Goal: Task Accomplishment & Management: Complete application form

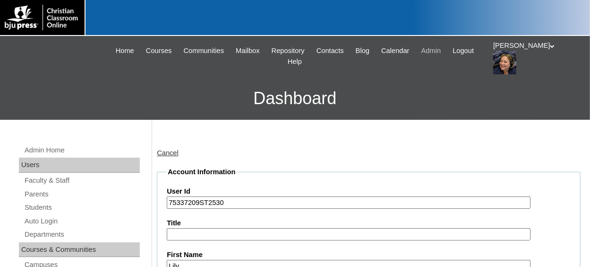
click at [442, 51] on span "Admin" at bounding box center [432, 50] width 20 height 11
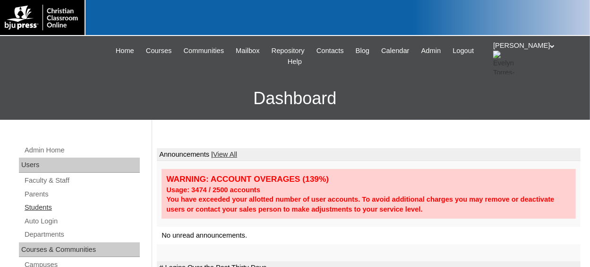
click at [49, 205] on link "Students" at bounding box center [82, 207] width 116 height 12
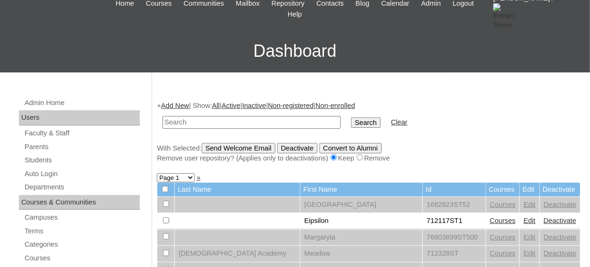
scroll to position [47, 0]
click at [179, 105] on link "Add New" at bounding box center [175, 106] width 28 height 8
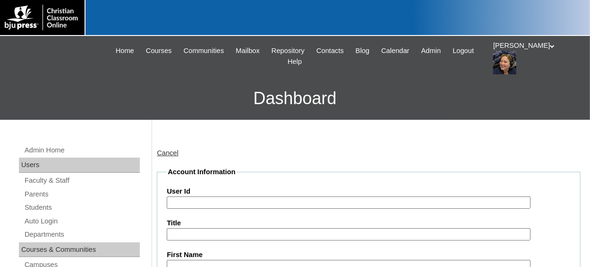
drag, startPoint x: 0, startPoint y: 0, endPoint x: 194, endPoint y: 126, distance: 231.7
click at [195, 204] on input "User Id" at bounding box center [349, 202] width 364 height 13
paste input "75887489"
type input "75887489ST"
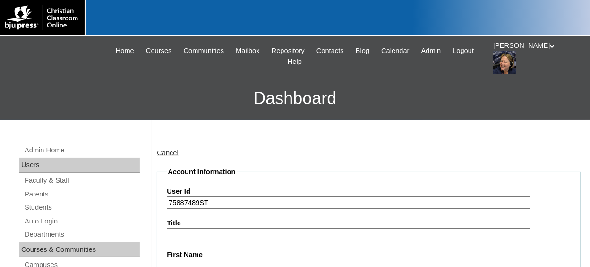
scroll to position [5, 0]
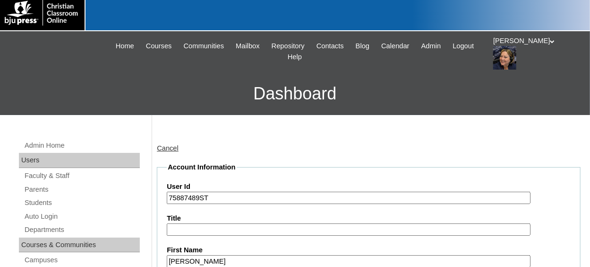
type input "Reid"
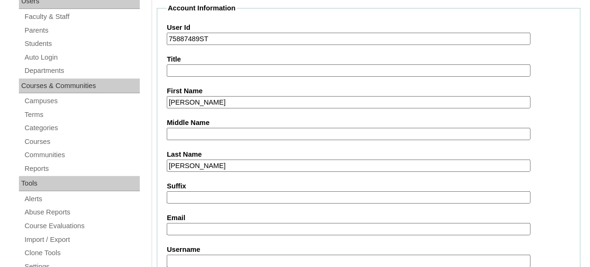
type input "Hickman"
type input "rhickman@acanc.org"
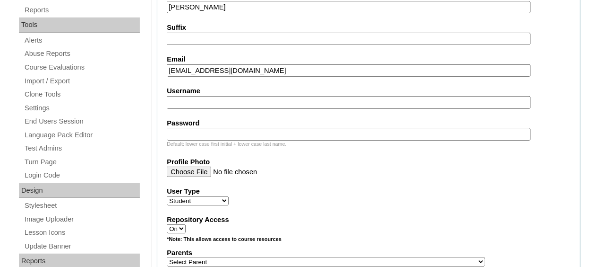
click at [207, 257] on select "Select Parent , Fautanu, Ma 1, 1 23-24 accountMorgan, Jason 6th Street Mennonit…" at bounding box center [326, 261] width 319 height 9
select select "36907"
click at [167, 257] on select "Select Parent , Fautanu, Ma 1, 1 23-24 accountMorgan, Jason 6th Street Mennonit…" at bounding box center [326, 261] width 319 height 9
click at [478, 225] on div "Repository Access On Off" at bounding box center [369, 224] width 404 height 19
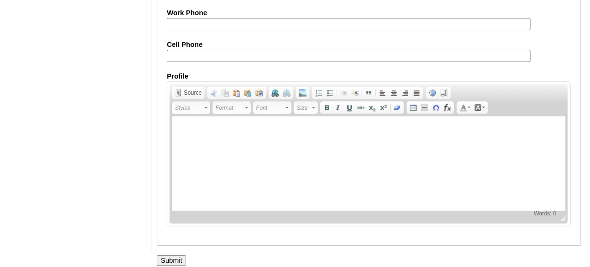
scroll to position [1174, 0]
click at [167, 254] on input "Submit" at bounding box center [171, 259] width 29 height 10
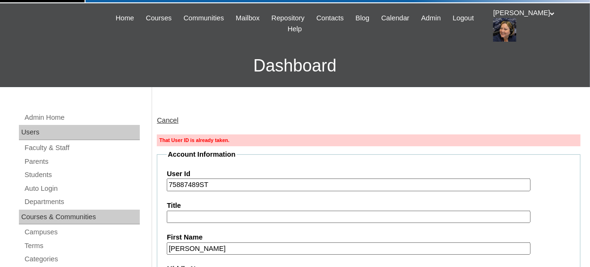
scroll to position [47, 0]
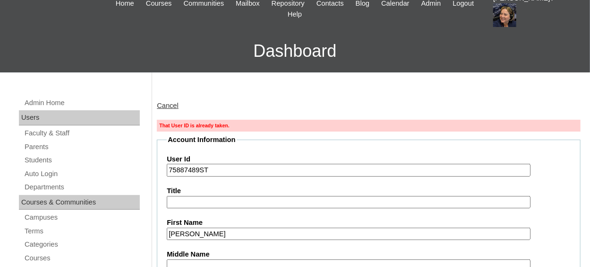
click at [221, 171] on input "75887489ST" at bounding box center [349, 170] width 364 height 13
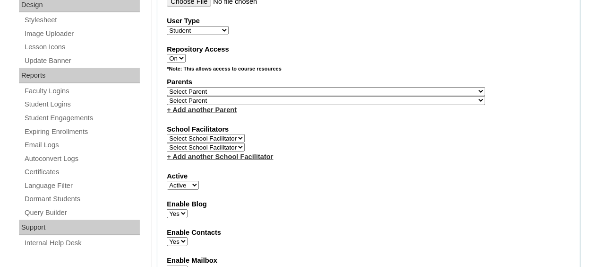
scroll to position [473, 0]
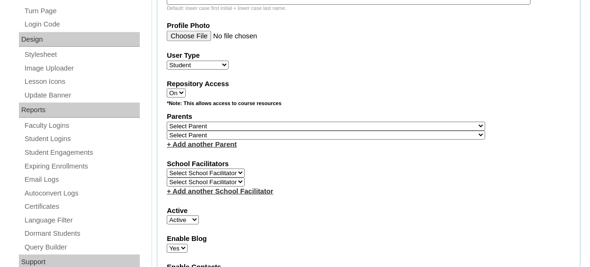
type input "75887489ST26"
click at [305, 124] on select "Select Parent , Fautanu, Ma 1, 1 23-24 accountMorgan, Jason 6th Street Mennonit…" at bounding box center [326, 125] width 319 height 9
select select "36907"
click at [167, 121] on select "Select Parent , Fautanu, Ma 1, 1 23-24 accountMorgan, Jason 6th Street Mennonit…" at bounding box center [326, 125] width 319 height 9
click at [375, 92] on div "Repository Access On Off" at bounding box center [369, 88] width 404 height 19
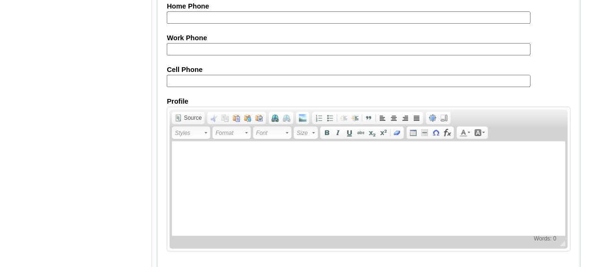
scroll to position [1205, 0]
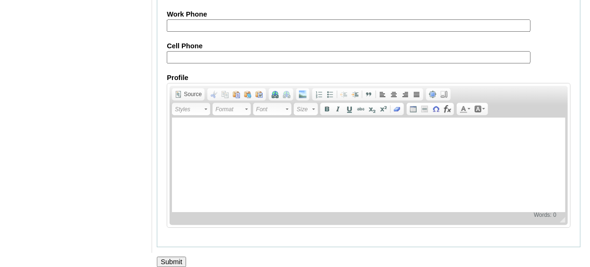
drag, startPoint x: 167, startPoint y: 252, endPoint x: 169, endPoint y: 243, distance: 9.3
click at [166, 256] on input "Submit" at bounding box center [171, 261] width 29 height 10
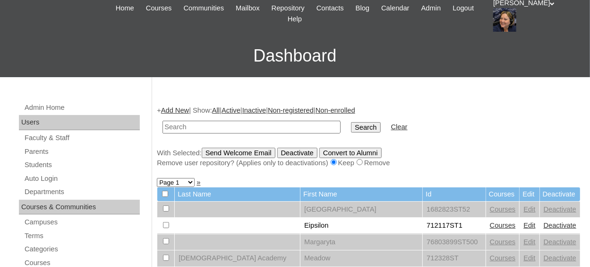
scroll to position [142, 0]
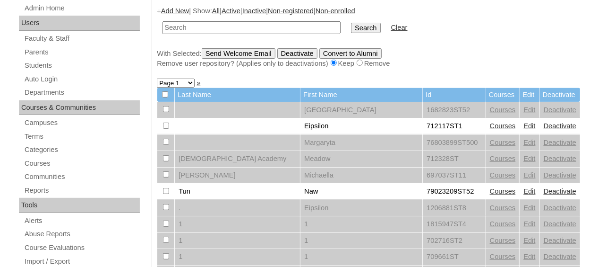
click at [180, 12] on link "Add New" at bounding box center [175, 11] width 28 height 8
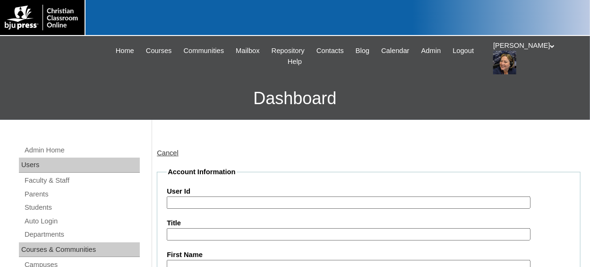
click at [192, 200] on input "User Id" at bounding box center [349, 202] width 364 height 13
paste input "75887489"
type input "75887489ST27"
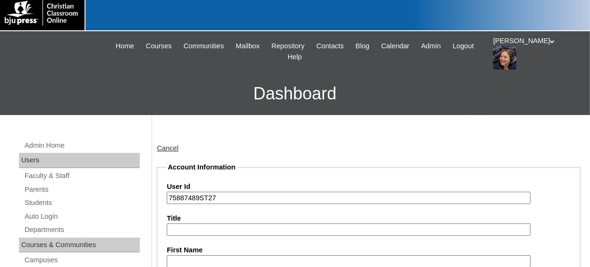
type input "a"
type input "z"
type input "Zoey"
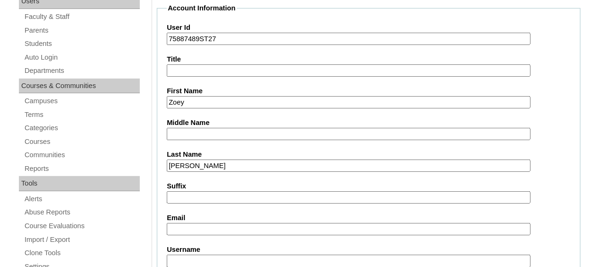
type input "[PERSON_NAME]"
type input "s"
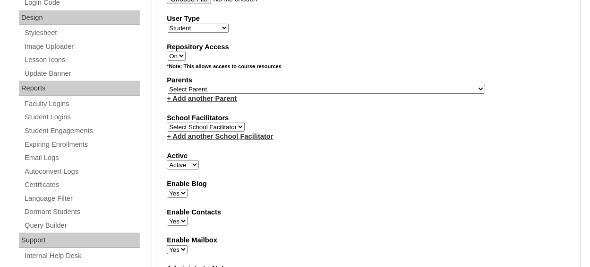
scroll to position [494, 0]
type input "zoeyivey@acanc.org"
click at [326, 88] on select "Select Parent , Fautanu, Ma 1, 1 23-24 accountMorgan, Jason 6th Street Mennonit…" at bounding box center [326, 89] width 319 height 9
select select "36907"
click at [167, 85] on select "Select Parent , Fautanu, Ma 1, 1 23-24 accountMorgan, Jason 6th Street Mennonit…" at bounding box center [326, 89] width 319 height 9
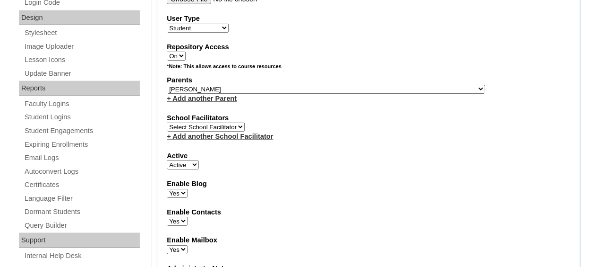
click at [325, 156] on label "Active" at bounding box center [369, 156] width 404 height 10
click at [199, 160] on select "Active Inactive" at bounding box center [183, 164] width 32 height 9
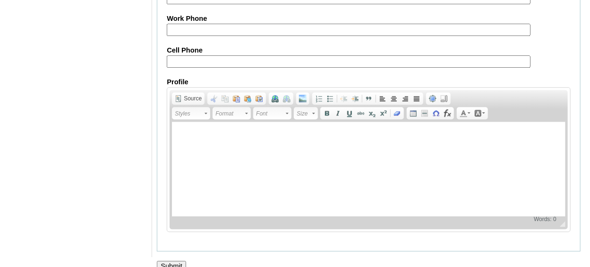
scroll to position [1174, 0]
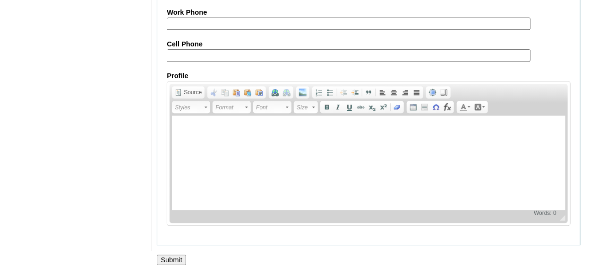
click at [176, 254] on input "Submit" at bounding box center [171, 259] width 29 height 10
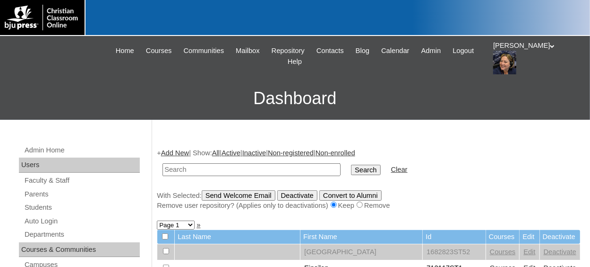
click at [191, 166] on input "text" at bounding box center [252, 169] width 178 height 13
paste input "75887489"
type input "75887489st27"
click at [351, 165] on input "Search" at bounding box center [365, 170] width 29 height 10
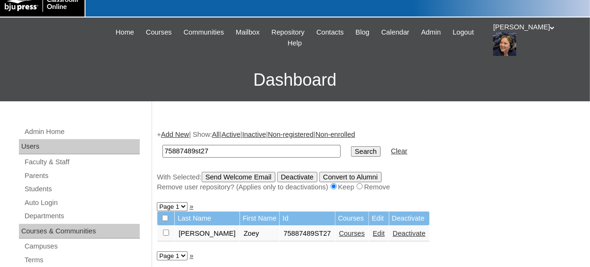
scroll to position [47, 0]
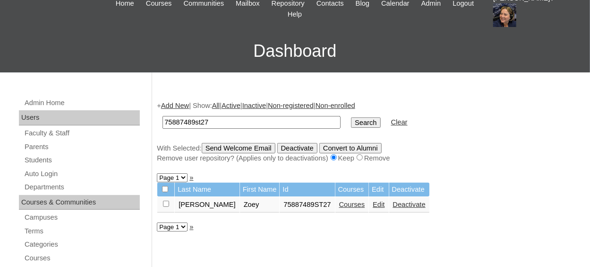
drag, startPoint x: 165, startPoint y: 204, endPoint x: 173, endPoint y: 201, distance: 8.7
click at [165, 204] on input "checkbox" at bounding box center [166, 203] width 6 height 6
checkbox input "true"
click at [255, 147] on input "Send Welcome Email" at bounding box center [239, 148] width 74 height 10
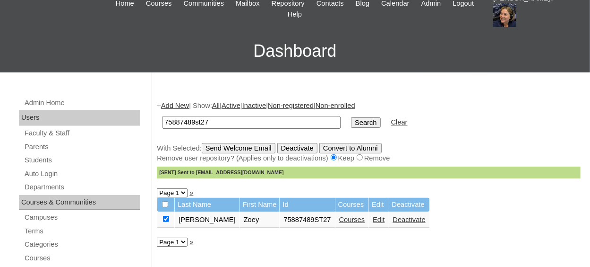
click at [339, 220] on link "Courses" at bounding box center [352, 220] width 26 height 8
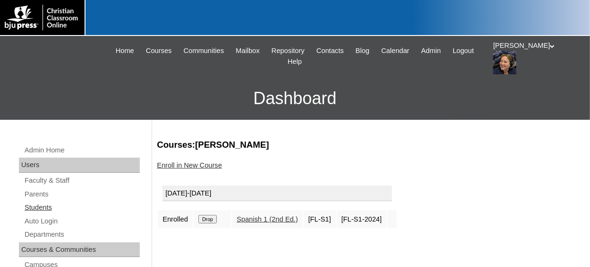
click at [44, 207] on link "Students" at bounding box center [82, 207] width 116 height 12
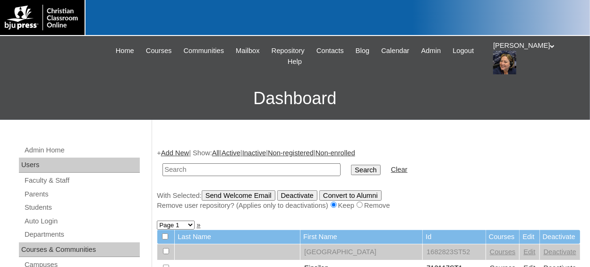
click at [179, 151] on link "Add New" at bounding box center [175, 153] width 28 height 8
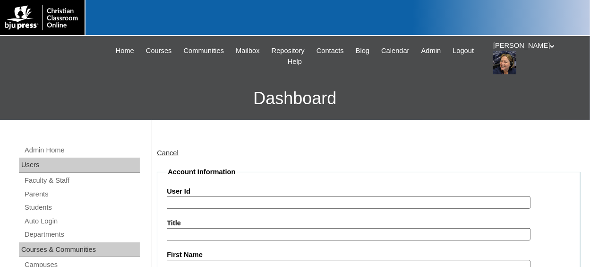
click at [212, 205] on input "User Id" at bounding box center [349, 202] width 364 height 13
paste input "75887489"
type input "75887489ST28"
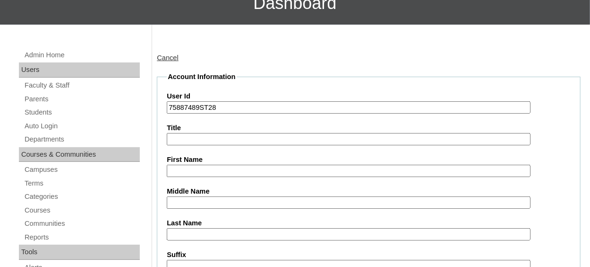
scroll to position [99, 0]
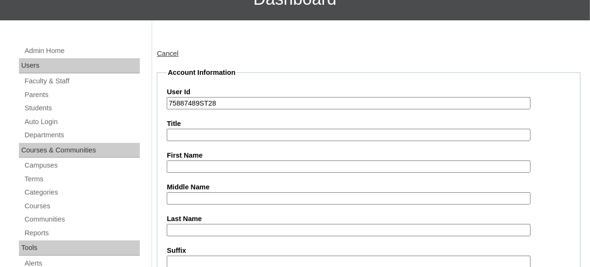
type input "m"
type input "McKenzie"
type input "Kinlaw"
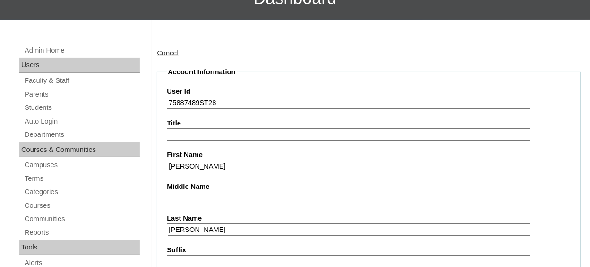
scroll to position [259, 0]
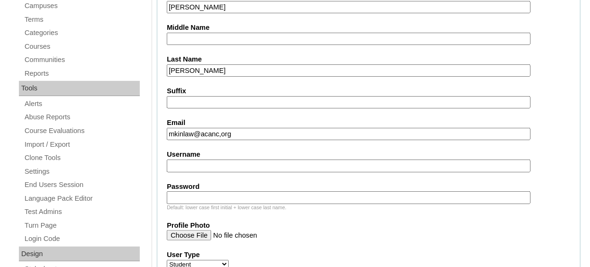
type input "mkinlaw@acanc,org"
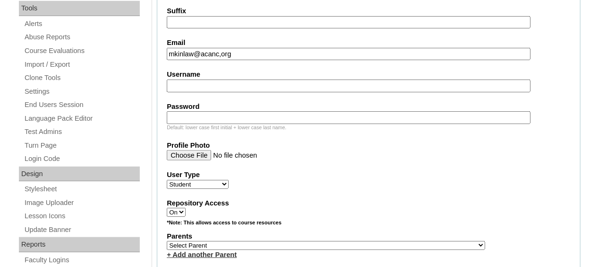
scroll to position [353, 0]
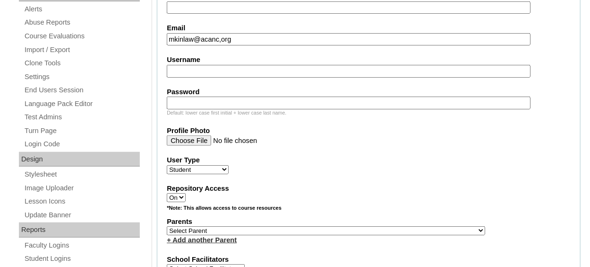
click at [316, 229] on select "Select Parent , [GEOGRAPHIC_DATA], Ma 1, 1 23-24 accountMorgan, [PERSON_NAME] 6…" at bounding box center [326, 230] width 319 height 9
select select "36907"
click at [167, 226] on select "Select Parent , [GEOGRAPHIC_DATA], Ma 1, 1 23-24 accountMorgan, [PERSON_NAME] 6…" at bounding box center [326, 230] width 319 height 9
click at [329, 197] on div "Repository Access On Off" at bounding box center [369, 192] width 404 height 19
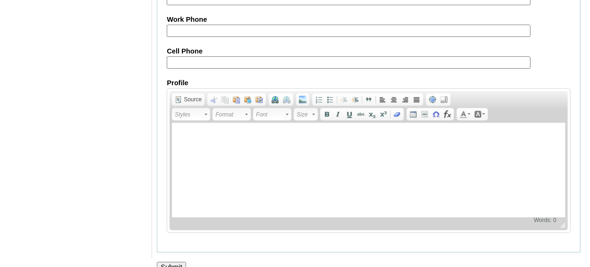
scroll to position [1174, 0]
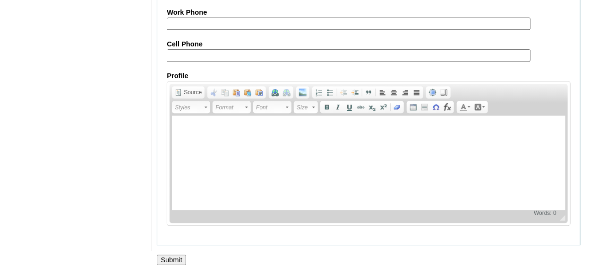
click at [173, 254] on input "Submit" at bounding box center [171, 259] width 29 height 10
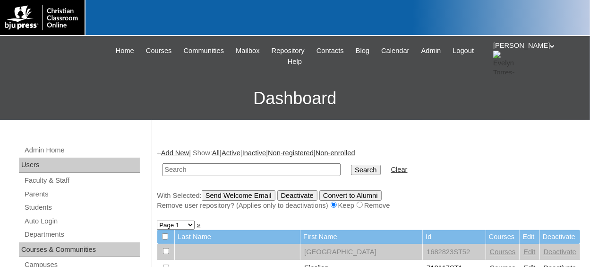
click at [193, 173] on input "text" at bounding box center [252, 169] width 178 height 13
paste input "75887489"
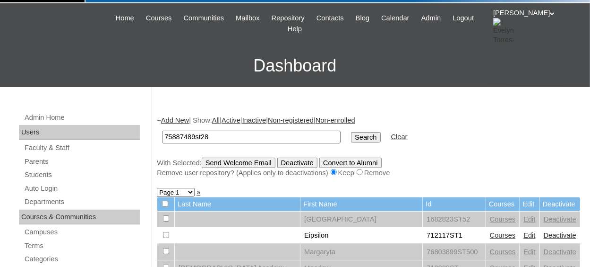
scroll to position [47, 0]
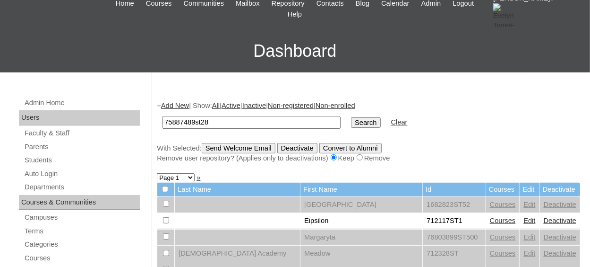
type input "75887489st28"
click at [351, 125] on input "Search" at bounding box center [365, 122] width 29 height 10
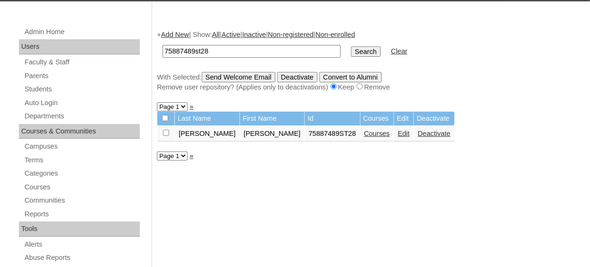
scroll to position [142, 0]
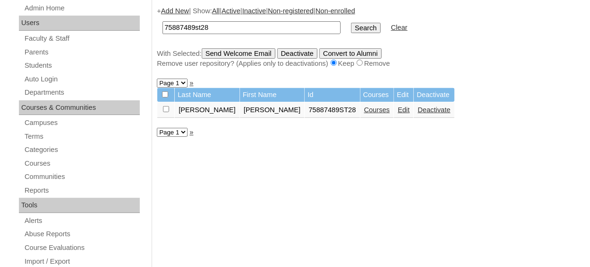
click at [364, 110] on link "Courses" at bounding box center [377, 110] width 26 height 8
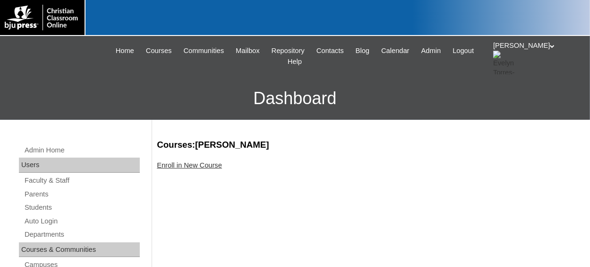
click at [205, 166] on link "Enroll in New Course" at bounding box center [189, 165] width 65 height 8
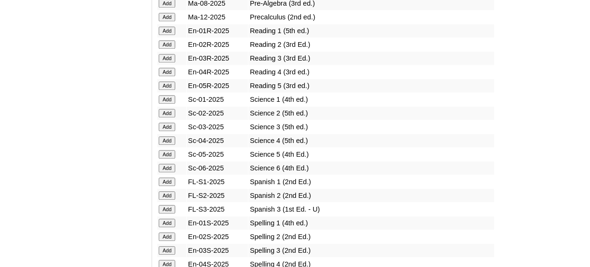
scroll to position [1134, 0]
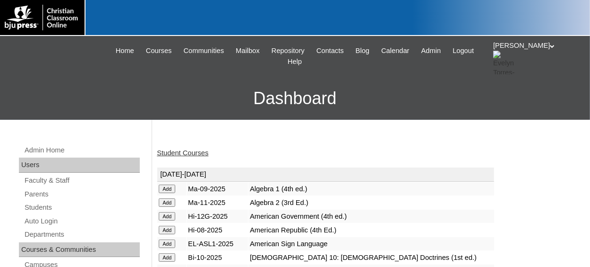
click at [208, 156] on link "Student Courses" at bounding box center [183, 153] width 52 height 8
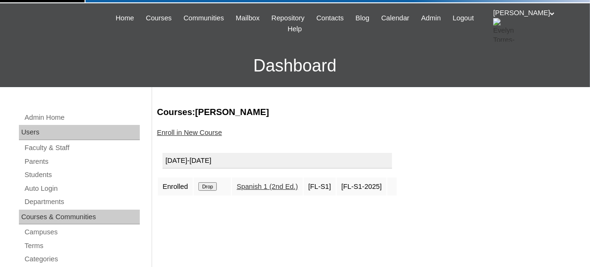
scroll to position [47, 0]
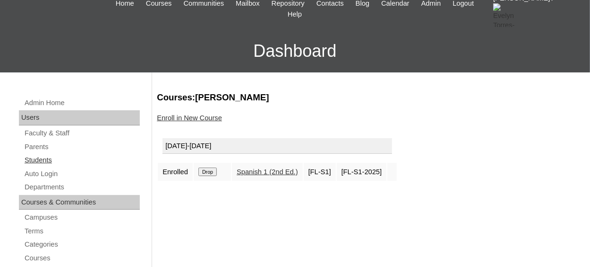
click at [47, 157] on link "Students" at bounding box center [82, 160] width 116 height 12
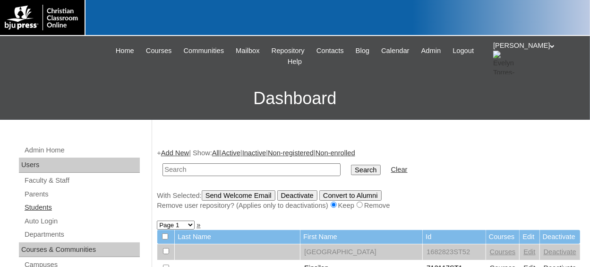
click at [48, 210] on link "Students" at bounding box center [82, 207] width 116 height 12
type input "7"
click at [185, 154] on link "Add New" at bounding box center [175, 153] width 28 height 8
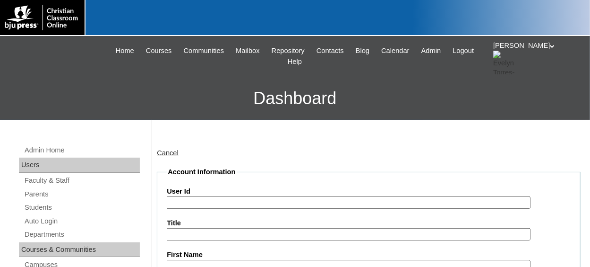
click at [264, 207] on input "User Id" at bounding box center [349, 202] width 364 height 13
paste input "75887489"
type input "75887489ST29"
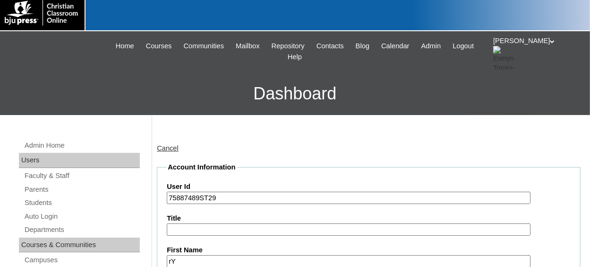
type input "r"
type input "Raylynn"
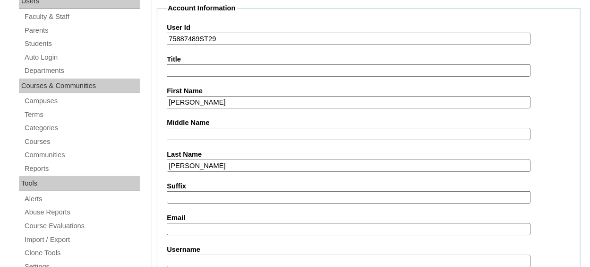
type input "Locklear"
click at [242, 229] on input "Email" at bounding box center [349, 229] width 364 height 13
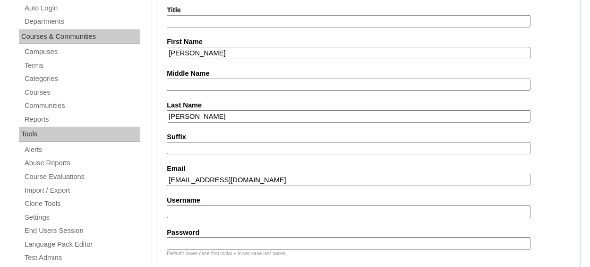
scroll to position [353, 0]
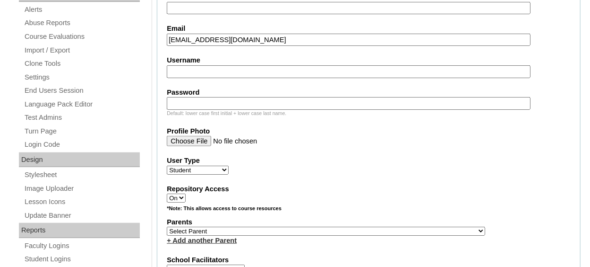
type input "raylynnlocklear@acanc.org"
click at [278, 226] on select "Select Parent , Fautanu, Ma 1, 1 23-24 accountMorgan, Jason 6th Street Mennonit…" at bounding box center [326, 230] width 319 height 9
select select "36907"
click at [167, 226] on select "Select Parent , Fautanu, Ma 1, 1 23-24 accountMorgan, Jason 6th Street Mennonit…" at bounding box center [326, 230] width 319 height 9
click at [313, 184] on label "Repository Access" at bounding box center [369, 189] width 404 height 10
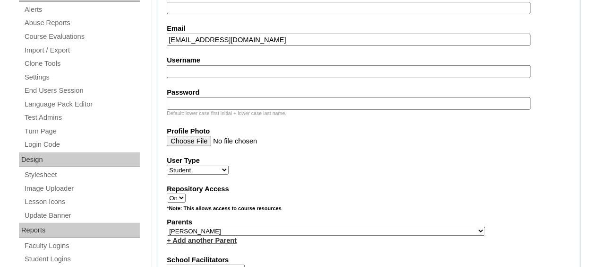
click at [186, 193] on select "On Off" at bounding box center [176, 197] width 19 height 9
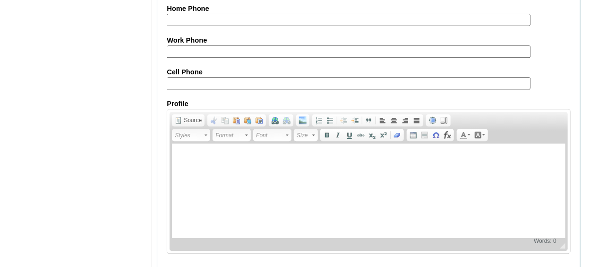
scroll to position [1174, 0]
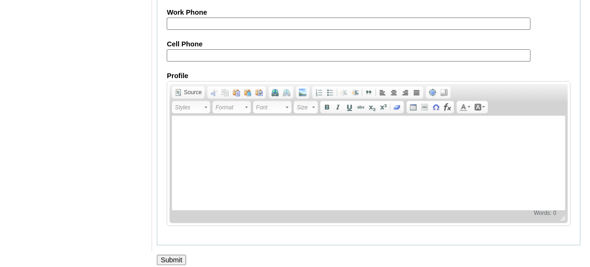
click at [177, 254] on input "Submit" at bounding box center [171, 259] width 29 height 10
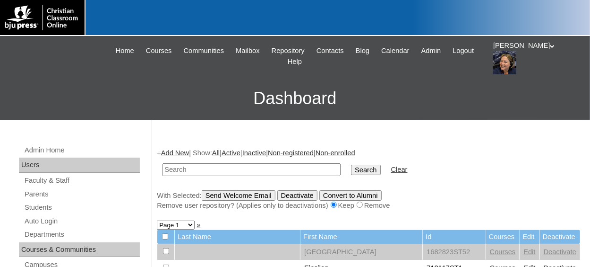
click at [192, 167] on input "text" at bounding box center [252, 169] width 178 height 13
paste input "75887489"
type input "75887489st29"
click at [351, 165] on input "Search" at bounding box center [365, 170] width 29 height 10
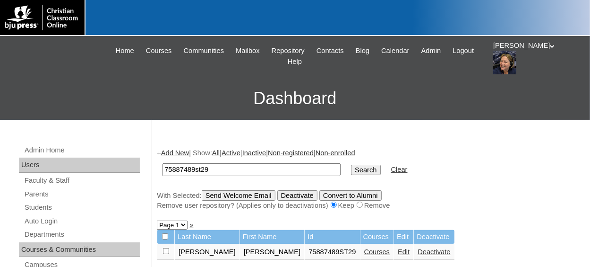
click at [364, 255] on link "Courses" at bounding box center [377, 252] width 26 height 8
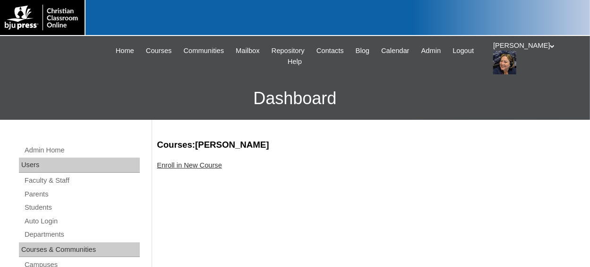
click at [205, 167] on link "Enroll in New Course" at bounding box center [189, 165] width 65 height 8
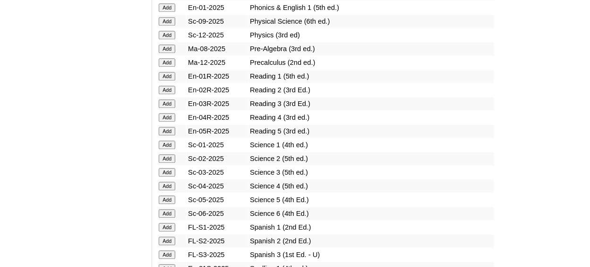
scroll to position [1182, 0]
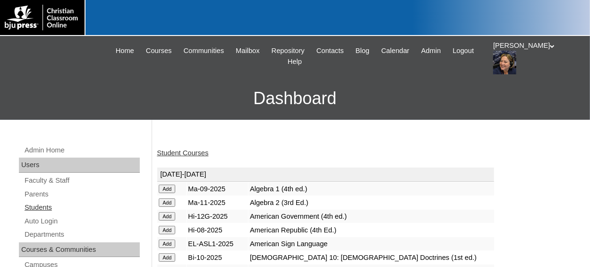
drag, startPoint x: 38, startPoint y: 206, endPoint x: 55, endPoint y: 202, distance: 18.0
click at [38, 207] on link "Students" at bounding box center [82, 207] width 116 height 12
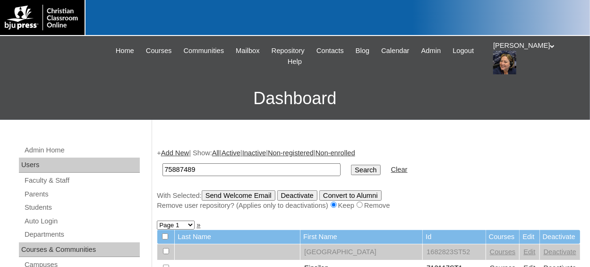
type input "75887489"
click at [177, 155] on link "Add New" at bounding box center [175, 153] width 28 height 8
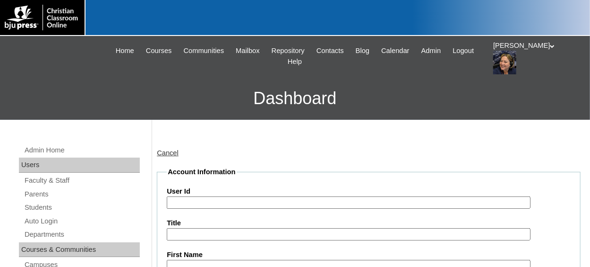
click at [190, 201] on input "User Id" at bounding box center [349, 202] width 364 height 13
paste input "75887489"
type input "75887489ST30"
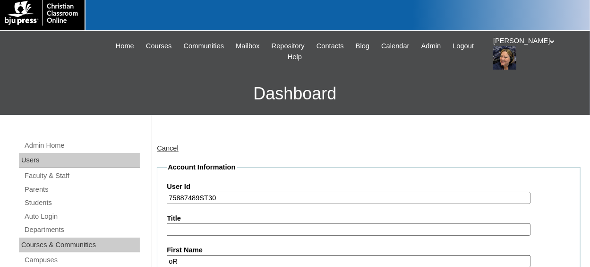
type input "o"
type input "[PERSON_NAME]"
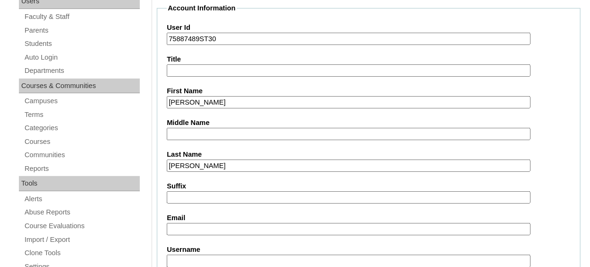
type input "[PERSON_NAME]"
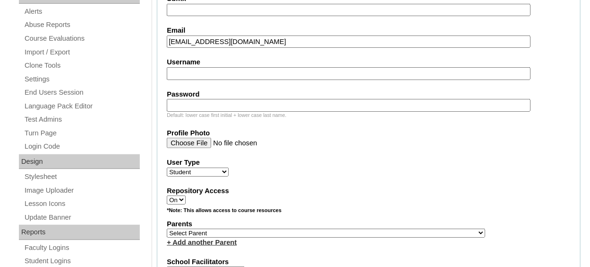
scroll to position [353, 0]
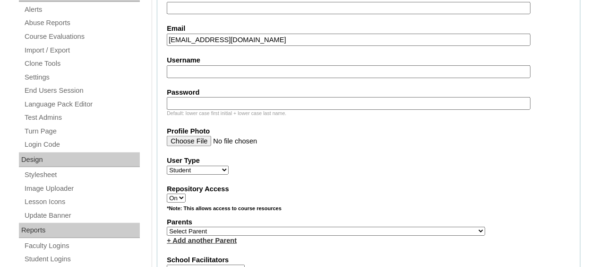
type input "oryanmclamb@acanc.org"
click at [216, 226] on select "Select Parent , [GEOGRAPHIC_DATA], Ma 1, 1 23-24 accountMorgan, [PERSON_NAME] 6…" at bounding box center [326, 230] width 319 height 9
select select "36907"
click at [167, 226] on select "Select Parent , [GEOGRAPHIC_DATA], Ma 1, 1 23-24 accountMorgan, [PERSON_NAME] 6…" at bounding box center [326, 230] width 319 height 9
click at [325, 152] on fieldset "Account Information User Id 75887489ST30 Title First Name O'Ryan Middle Name La…" at bounding box center [369, 196] width 424 height 764
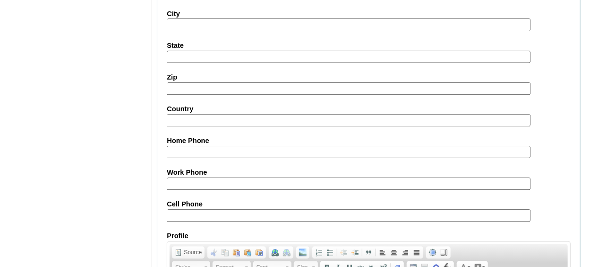
scroll to position [1174, 0]
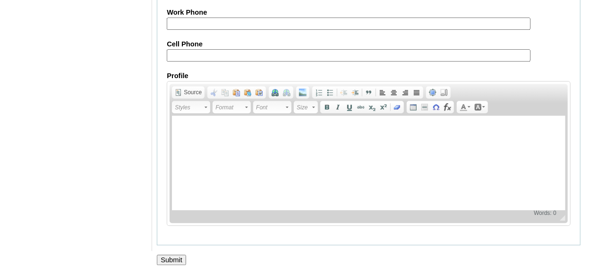
click at [180, 254] on input "Submit" at bounding box center [171, 259] width 29 height 10
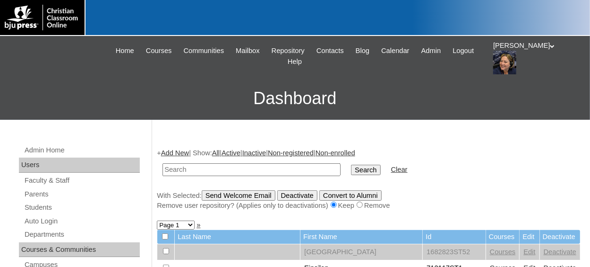
click at [209, 174] on input "text" at bounding box center [252, 169] width 178 height 13
paste input "75887489"
type input "75887489st30"
click at [351, 169] on input "Search" at bounding box center [365, 170] width 29 height 10
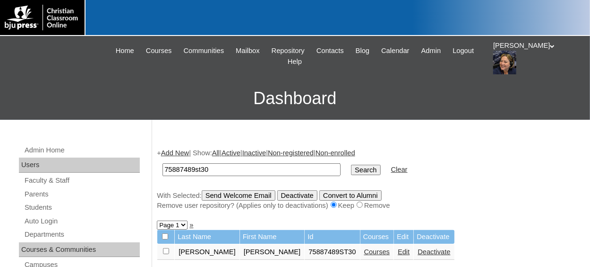
click at [166, 248] on input "checkbox" at bounding box center [166, 251] width 6 height 6
checkbox input "true"
click at [246, 196] on input "Send Welcome Email" at bounding box center [239, 195] width 74 height 10
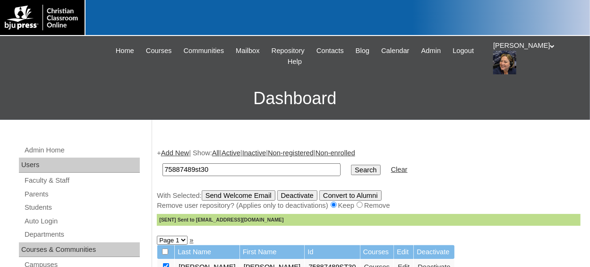
click at [213, 169] on input "75887489st30" at bounding box center [252, 169] width 178 height 13
type input "75887489s"
click at [179, 153] on link "Add New" at bounding box center [175, 153] width 28 height 8
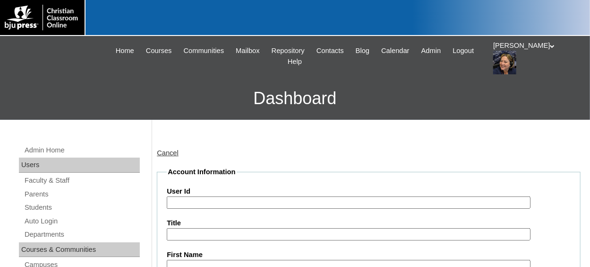
click at [201, 207] on input "User Id" at bounding box center [349, 202] width 364 height 13
paste input "75887489"
type input "75887489ST31"
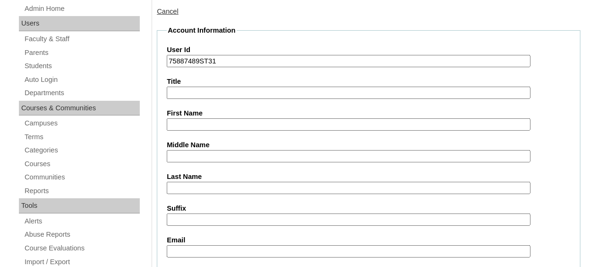
scroll to position [142, 0]
click at [247, 121] on input "First Name" at bounding box center [349, 124] width 364 height 13
type input "t"
type input "[PERSON_NAME]"
click at [198, 184] on input "Last Name" at bounding box center [349, 187] width 364 height 13
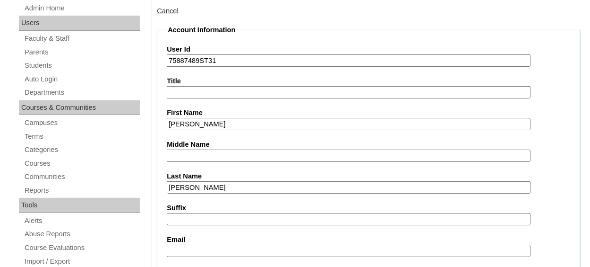
type input "[PERSON_NAME]"
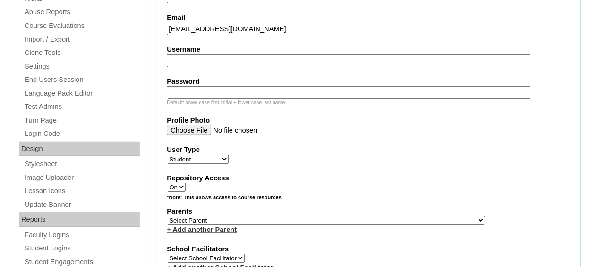
scroll to position [378, 0]
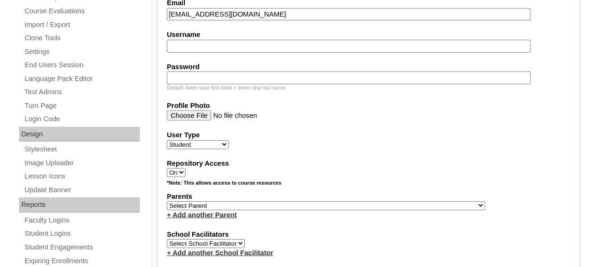
type input "[EMAIL_ADDRESS][DOMAIN_NAME]"
click at [329, 201] on select "Select Parent , [GEOGRAPHIC_DATA], Ma 1, 1 23-24 accountMorgan, [PERSON_NAME] 6…" at bounding box center [326, 205] width 319 height 9
select select "36907"
click at [167, 201] on select "Select Parent , [GEOGRAPHIC_DATA], Ma 1, 1 23-24 accountMorgan, [PERSON_NAME] 6…" at bounding box center [326, 205] width 319 height 9
click at [314, 143] on div "User Type Faculty Staff Student Parents School Facilitators" at bounding box center [369, 139] width 404 height 19
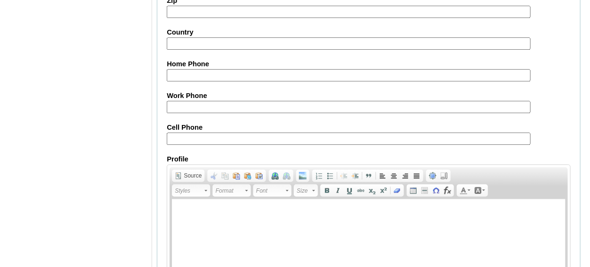
scroll to position [1174, 0]
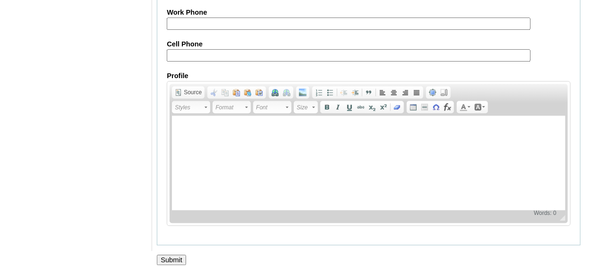
click at [184, 254] on input "Submit" at bounding box center [171, 259] width 29 height 10
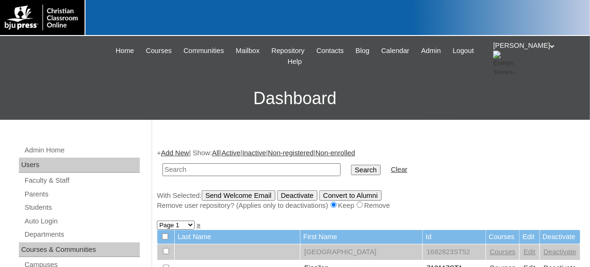
drag, startPoint x: 197, startPoint y: 171, endPoint x: 185, endPoint y: 169, distance: 11.5
click at [197, 171] on input "text" at bounding box center [252, 169] width 178 height 13
paste input "75887489"
type input "75887489st31"
click at [351, 165] on input "Search" at bounding box center [365, 170] width 29 height 10
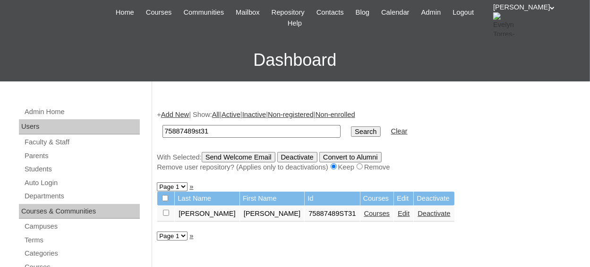
scroll to position [47, 0]
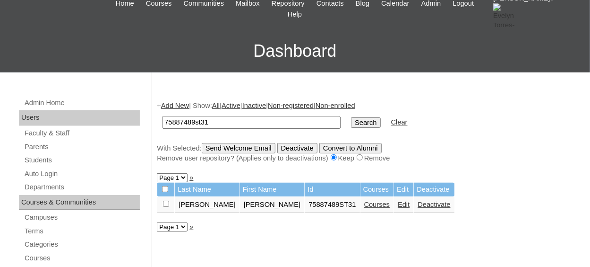
click at [166, 204] on input "checkbox" at bounding box center [166, 203] width 6 height 6
checkbox input "true"
click at [252, 151] on input "Send Welcome Email" at bounding box center [239, 148] width 74 height 10
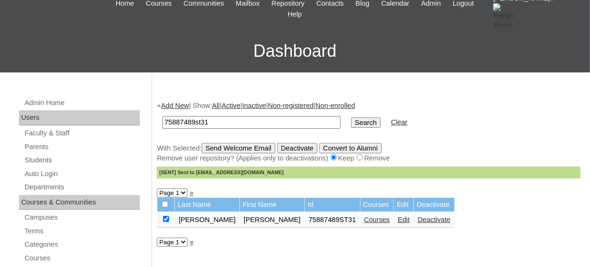
click at [214, 125] on input "75887489st31" at bounding box center [252, 122] width 178 height 13
type input "75887489"
click at [351, 117] on input "Search" at bounding box center [365, 122] width 29 height 10
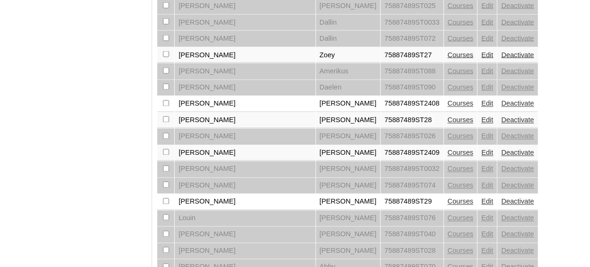
scroll to position [805, 0]
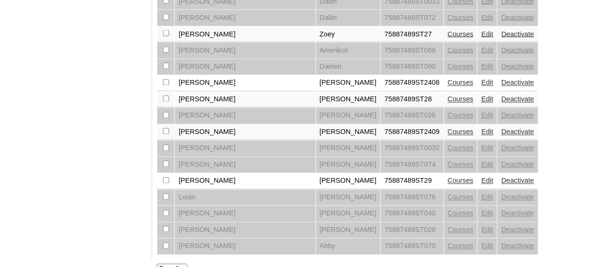
click at [183, 264] on select "Page 1 Page 2" at bounding box center [172, 268] width 31 height 9
select select "admin_students.php?q=75887489&submit=Search&page=2"
click at [157, 264] on select "Page 1 Page 2" at bounding box center [172, 268] width 31 height 9
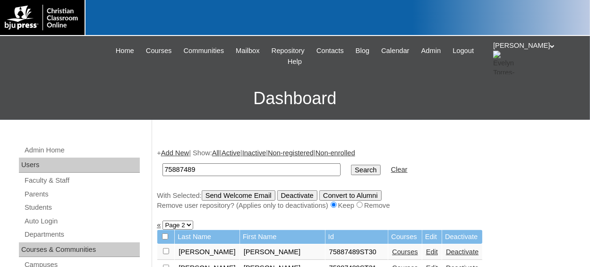
click at [185, 153] on link "Add New" at bounding box center [175, 153] width 28 height 8
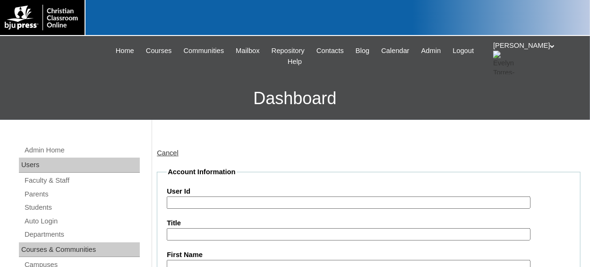
click at [192, 201] on input "User Id" at bounding box center [349, 202] width 364 height 13
paste input "75887489"
type input "75887489ST51"
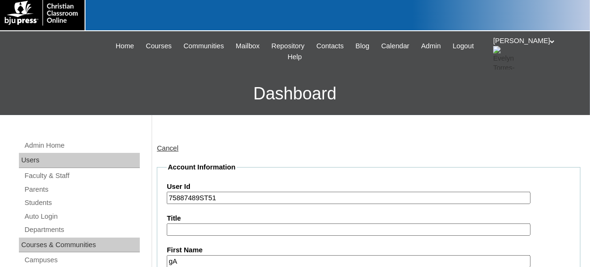
type input "g"
type input "Gavin"
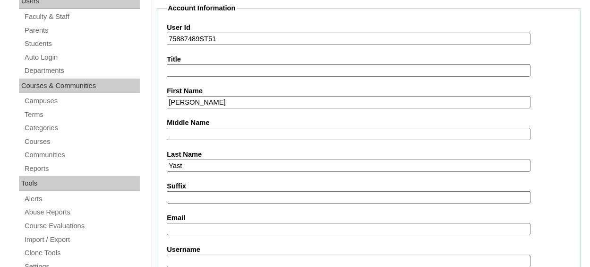
type input "Yast"
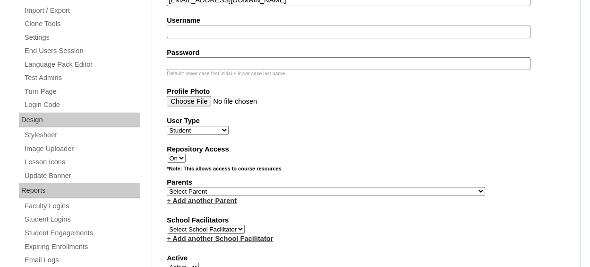
scroll to position [400, 0]
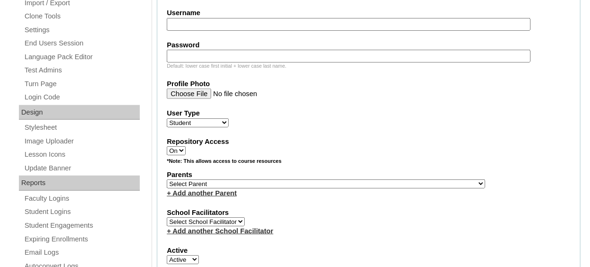
type input "gyast@acanc.org"
click at [274, 183] on select "Select Parent , Fautanu, Ma 1, 1 23-24 accountMorgan, Jason 6th Street Mennonit…" at bounding box center [326, 183] width 319 height 9
select select "36907"
click at [167, 179] on select "Select Parent , Fautanu, Ma 1, 1 23-24 accountMorgan, Jason 6th Street Mennonit…" at bounding box center [326, 183] width 319 height 9
click at [303, 144] on label "Repository Access" at bounding box center [369, 142] width 404 height 10
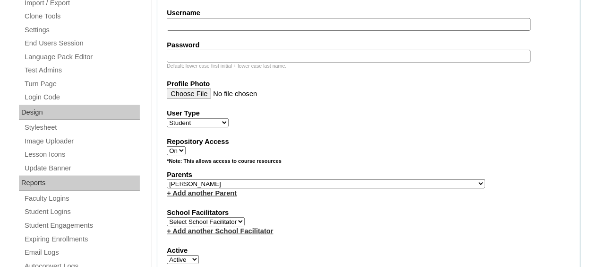
click at [186, 146] on select "On Off" at bounding box center [176, 150] width 19 height 9
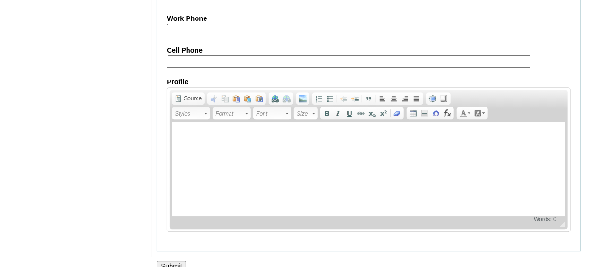
scroll to position [1174, 0]
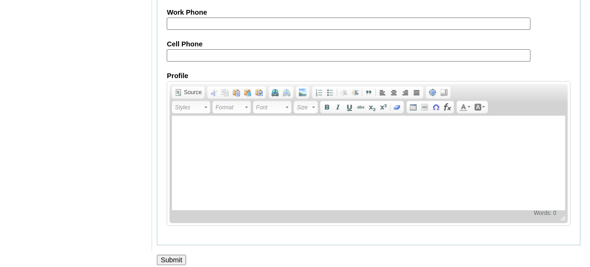
drag, startPoint x: 178, startPoint y: 250, endPoint x: 166, endPoint y: 244, distance: 12.9
click at [178, 254] on input "Submit" at bounding box center [171, 259] width 29 height 10
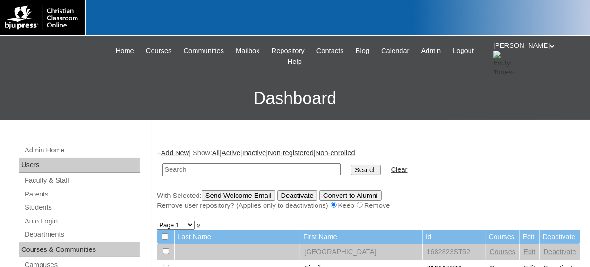
click at [236, 174] on input "text" at bounding box center [252, 169] width 178 height 13
paste input "75887489"
type input "75887489st51"
drag, startPoint x: 344, startPoint y: 170, endPoint x: 250, endPoint y: 187, distance: 95.2
click at [351, 170] on input "Search" at bounding box center [365, 170] width 29 height 10
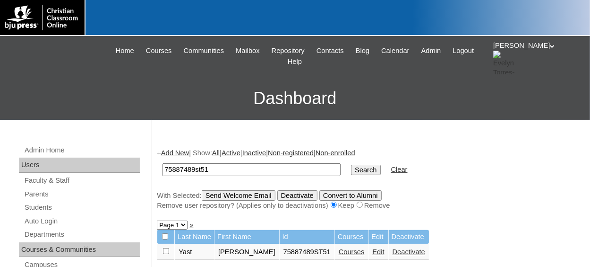
click at [164, 252] on input "checkbox" at bounding box center [166, 251] width 6 height 6
checkbox input "true"
click at [234, 194] on input "Send Welcome Email" at bounding box center [239, 195] width 74 height 10
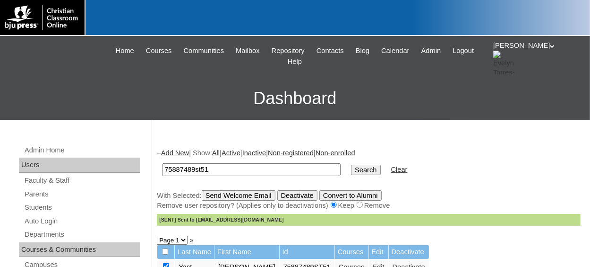
click at [184, 158] on td "75887489st51" at bounding box center [252, 169] width 188 height 22
click at [187, 151] on link "Add New" at bounding box center [175, 153] width 28 height 8
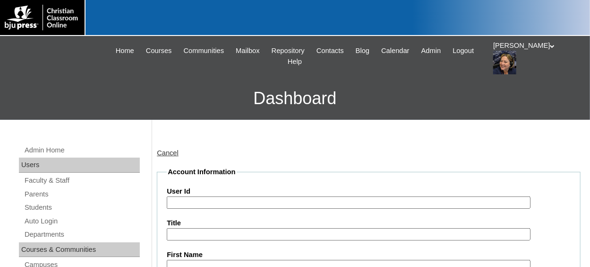
click at [181, 199] on input "User Id" at bounding box center [349, 202] width 364 height 13
paste input "75887489"
type input "75887489ST50"
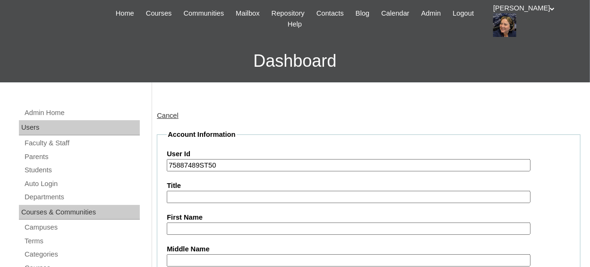
scroll to position [52, 0]
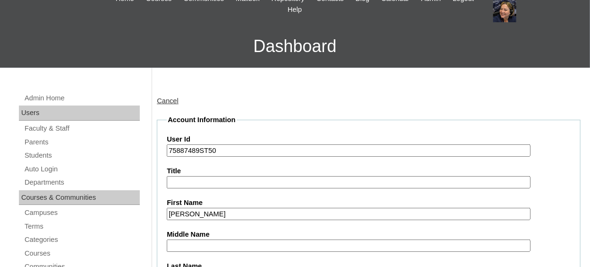
type input "[PERSON_NAME]"
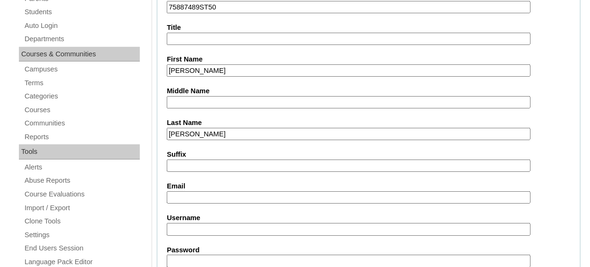
type input "[PERSON_NAME]"
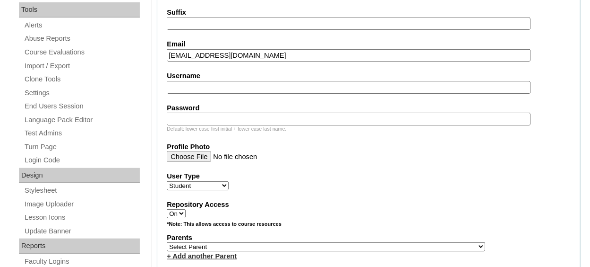
scroll to position [384, 0]
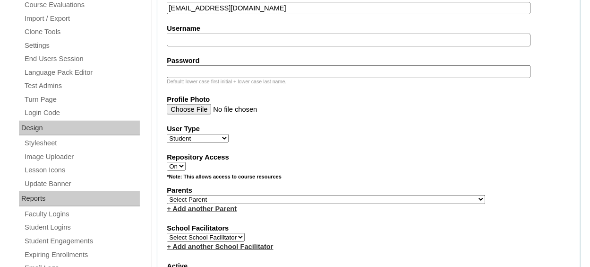
type input "[EMAIL_ADDRESS][DOMAIN_NAME]"
click at [242, 199] on select "Select Parent , [GEOGRAPHIC_DATA], Ma 1, 1 23-24 accountMorgan, [PERSON_NAME] 6…" at bounding box center [326, 199] width 319 height 9
select select "36907"
click at [167, 195] on select "Select Parent , [GEOGRAPHIC_DATA], Ma 1, 1 23-24 accountMorgan, [PERSON_NAME] 6…" at bounding box center [326, 199] width 319 height 9
click at [284, 218] on fieldset "Account Information User Id 75887489ST50 Title First Name [PERSON_NAME] Middle …" at bounding box center [369, 165] width 424 height 764
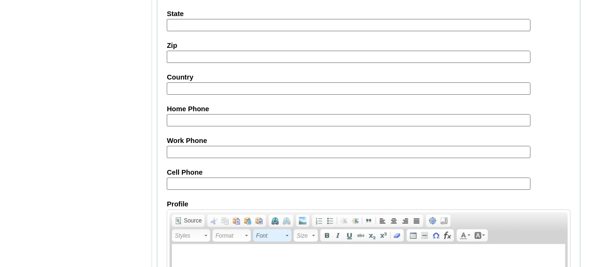
scroll to position [1174, 0]
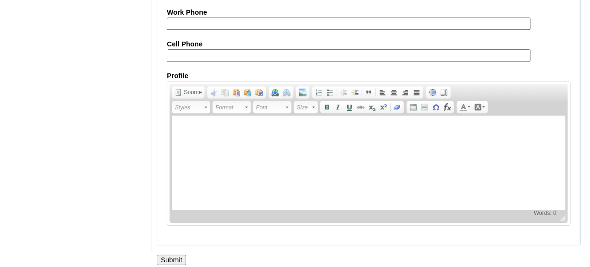
click at [176, 254] on input "Submit" at bounding box center [171, 259] width 29 height 10
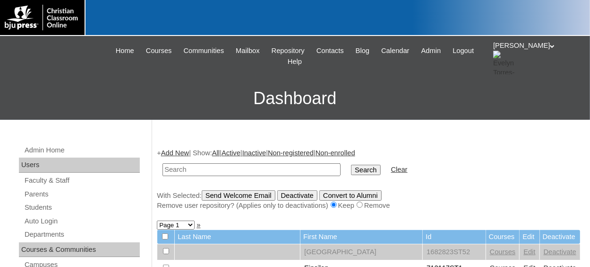
click at [212, 168] on input "text" at bounding box center [252, 169] width 178 height 13
type input "v"
paste input "75887489"
type input "75887489st50"
click at [351, 165] on input "Search" at bounding box center [365, 170] width 29 height 10
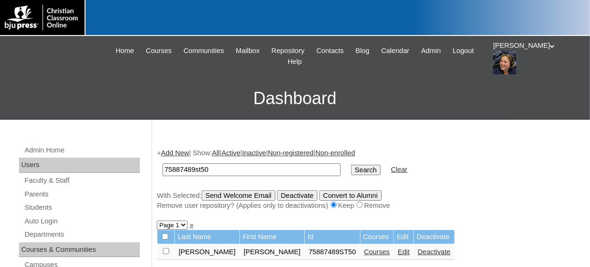
click at [364, 254] on link "Courses" at bounding box center [377, 252] width 26 height 8
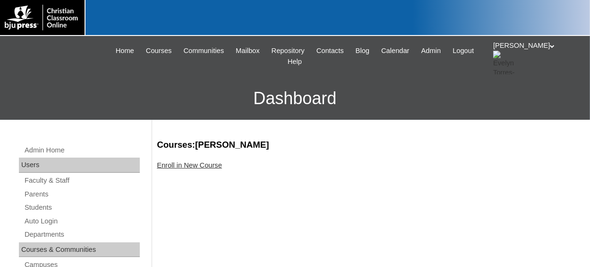
click at [207, 163] on link "Enroll in New Course" at bounding box center [189, 165] width 65 height 8
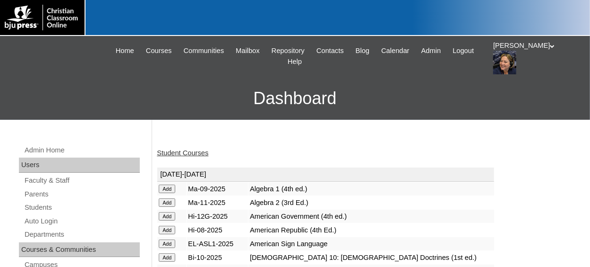
click at [195, 152] on link "Student Courses" at bounding box center [183, 153] width 52 height 8
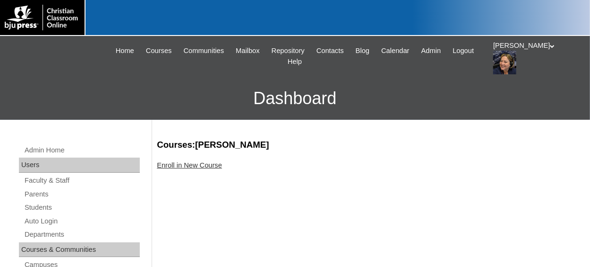
click at [196, 165] on link "Enroll in New Course" at bounding box center [189, 165] width 65 height 8
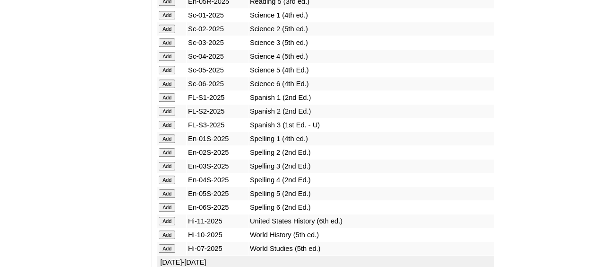
scroll to position [1182, 0]
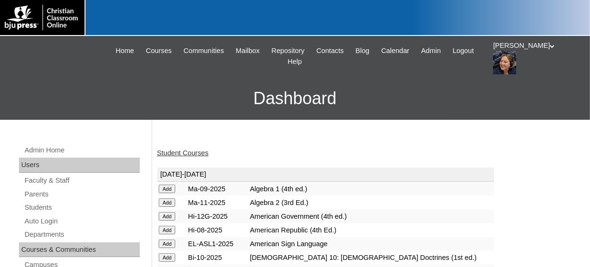
click at [194, 155] on link "Student Courses" at bounding box center [183, 153] width 52 height 8
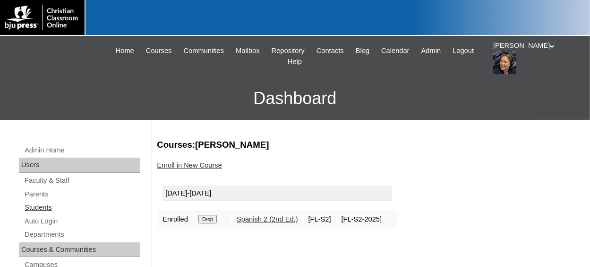
click at [32, 206] on link "Students" at bounding box center [82, 207] width 116 height 12
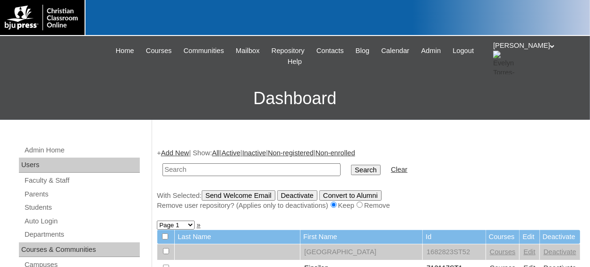
click at [173, 154] on link "Add New" at bounding box center [175, 153] width 28 height 8
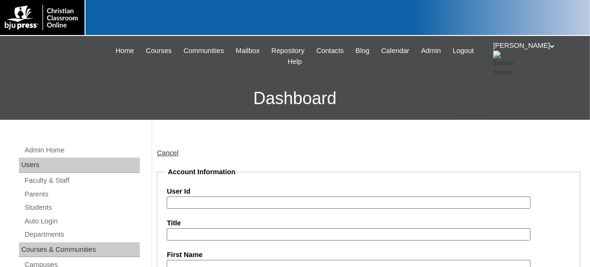
click at [191, 204] on input "User Id" at bounding box center [349, 202] width 364 height 13
paste input "75887489"
type input "75887489ST46"
drag, startPoint x: 214, startPoint y: 201, endPoint x: 169, endPoint y: 209, distance: 46.0
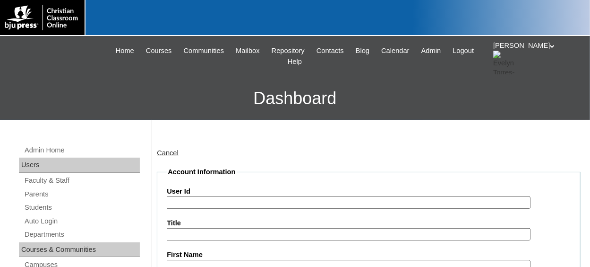
paste input "75887489ST46"
type input "75887489ST46"
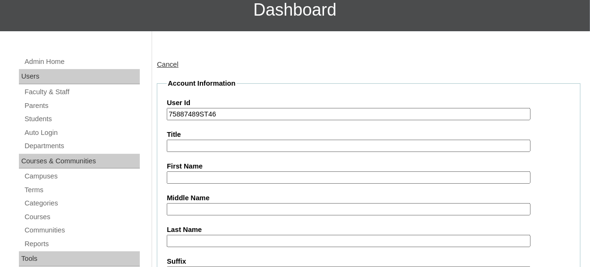
scroll to position [95, 0]
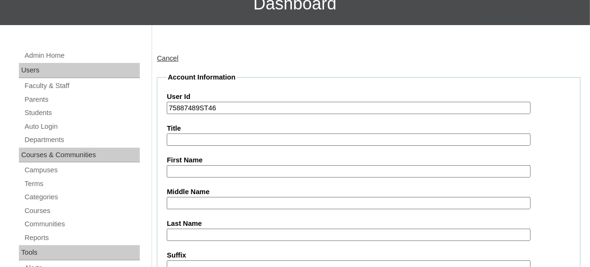
click at [209, 165] on input "First Name" at bounding box center [349, 171] width 364 height 13
type input "Grace"
type input "Rigsbee"
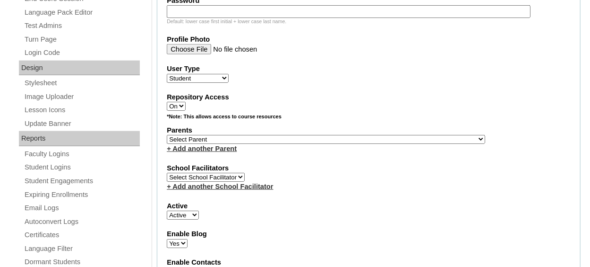
scroll to position [495, 0]
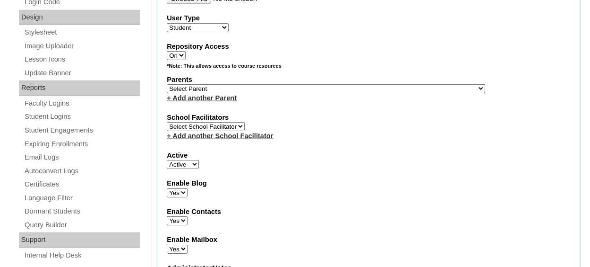
type input "gracerigsbee@acanc.org"
click at [243, 84] on select "Select Parent , Fautanu, Ma 1, 1 23-24 accountMorgan, Jason 6th Street Mennonit…" at bounding box center [326, 88] width 319 height 9
select select "36907"
click at [167, 84] on select "Select Parent , Fautanu, Ma 1, 1 23-24 accountMorgan, Jason 6th Street Mennonit…" at bounding box center [326, 88] width 319 height 9
drag, startPoint x: 338, startPoint y: 115, endPoint x: 333, endPoint y: 116, distance: 5.4
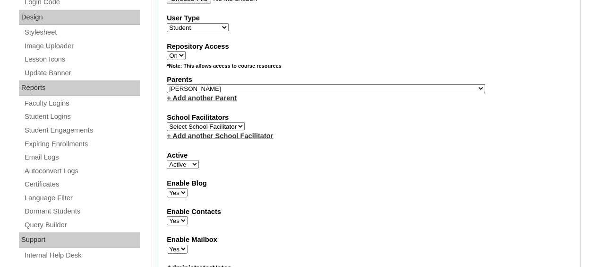
click at [338, 114] on label "School Facilitators" at bounding box center [369, 118] width 404 height 10
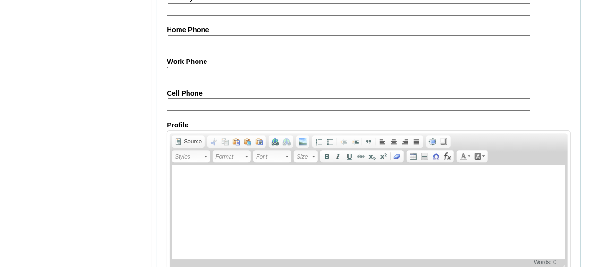
scroll to position [1174, 0]
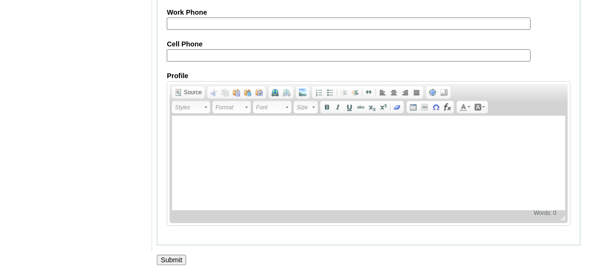
click at [174, 254] on input "Submit" at bounding box center [171, 259] width 29 height 10
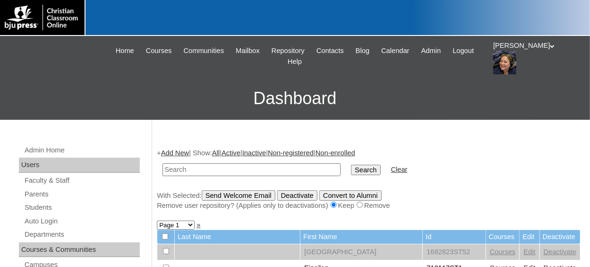
click at [174, 153] on link "Add New" at bounding box center [175, 153] width 28 height 8
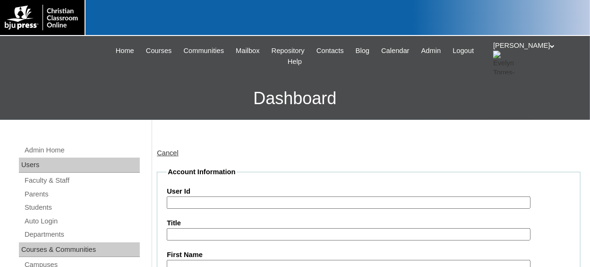
click at [195, 196] on input "User Id" at bounding box center [349, 202] width 364 height 13
paste input "75887489ST46"
type input "75887489ST48"
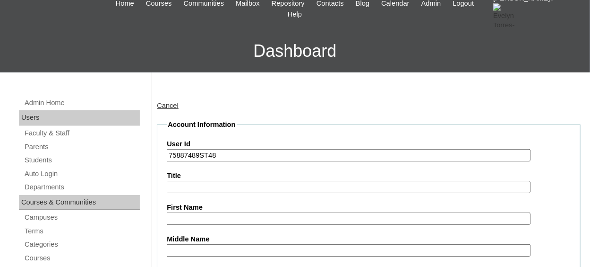
click at [231, 218] on input "First Name" at bounding box center [349, 218] width 364 height 13
type input "Kenan"
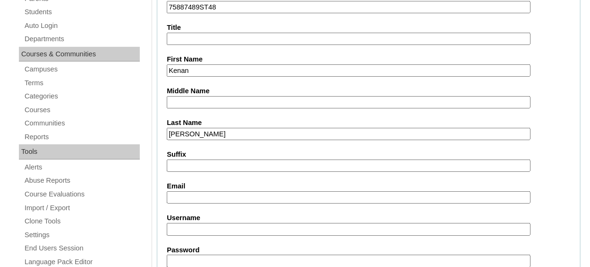
type input "Parker"
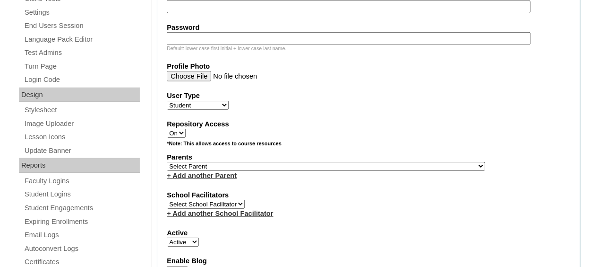
scroll to position [432, 0]
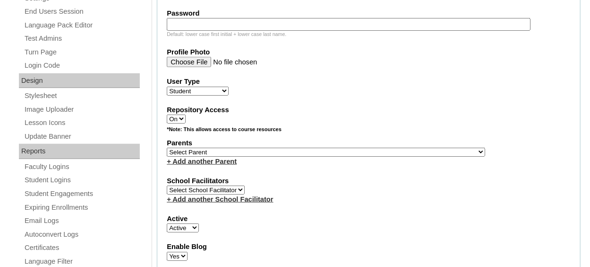
type input "kparker@acanc.org"
click at [295, 150] on select "Select Parent , Fautanu, Ma 1, 1 23-24 accountMorgan, Jason 6th Street Mennonit…" at bounding box center [326, 151] width 319 height 9
select select "36907"
click at [167, 147] on select "Select Parent , Fautanu, Ma 1, 1 23-24 accountMorgan, Jason 6th Street Mennonit…" at bounding box center [326, 151] width 319 height 9
click at [303, 171] on fieldset "Account Information User Id 75887489ST48 Title First Name Kenan Middle Name Las…" at bounding box center [369, 117] width 424 height 764
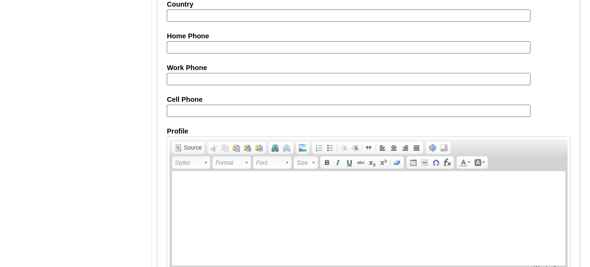
scroll to position [1174, 0]
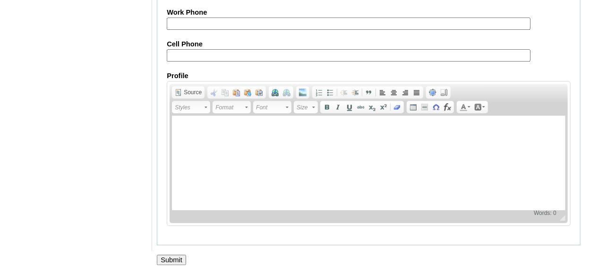
click at [178, 254] on input "Submit" at bounding box center [171, 259] width 29 height 10
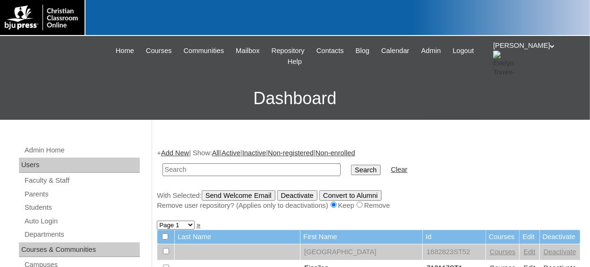
type input "V"
type input "75887489ST45"
click at [351, 170] on input "Search" at bounding box center [365, 170] width 29 height 10
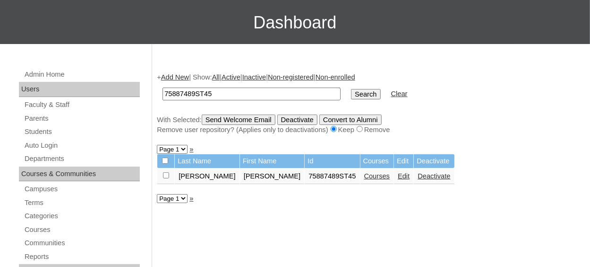
scroll to position [95, 0]
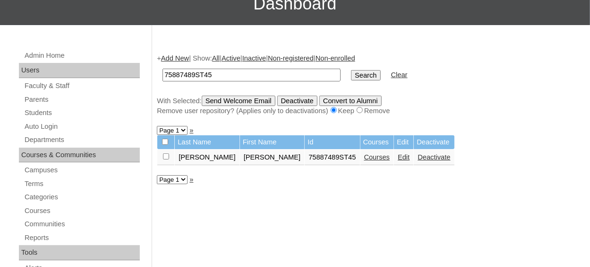
click at [364, 158] on link "Courses" at bounding box center [377, 157] width 26 height 8
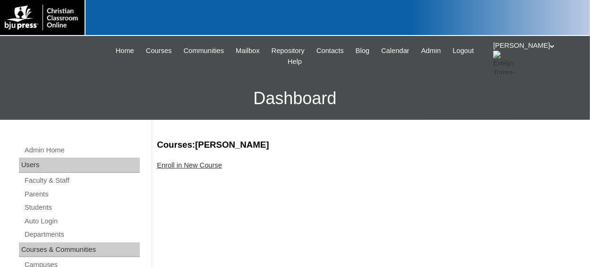
click at [184, 165] on link "Enroll in New Course" at bounding box center [189, 165] width 65 height 8
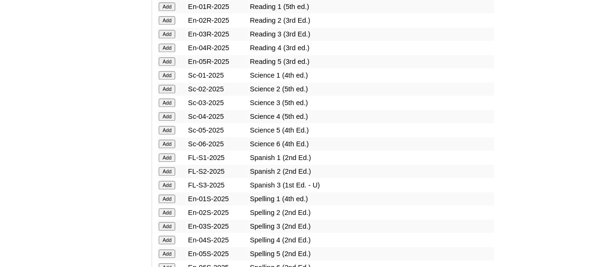
scroll to position [1182, 0]
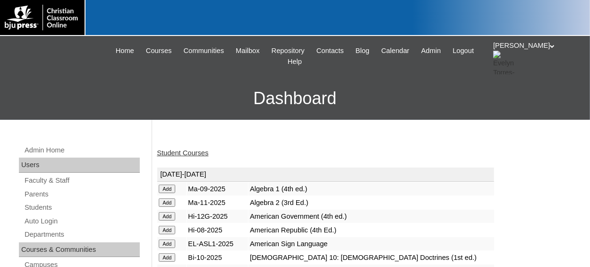
click at [192, 153] on link "Student Courses" at bounding box center [183, 153] width 52 height 8
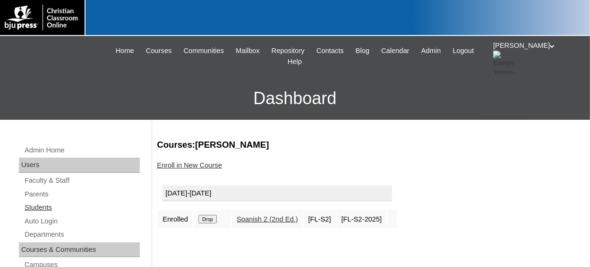
click at [41, 203] on link "Students" at bounding box center [82, 207] width 116 height 12
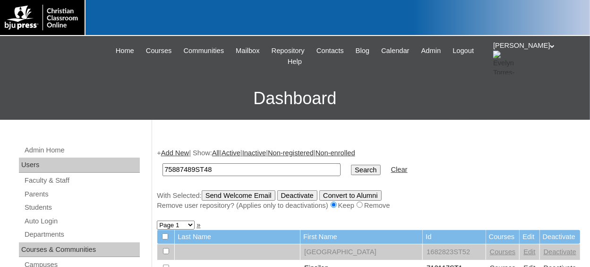
type input "75887489ST48"
click at [351, 165] on input "Search" at bounding box center [365, 170] width 29 height 10
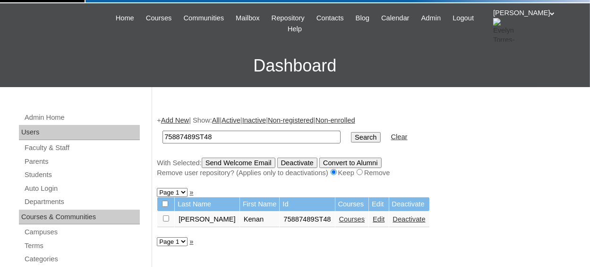
scroll to position [47, 0]
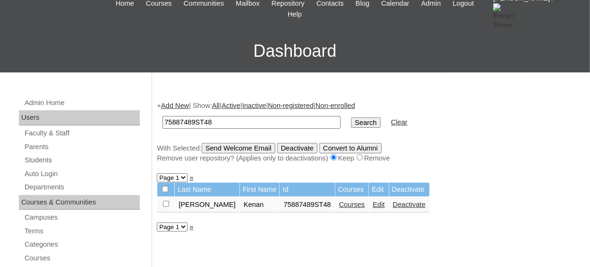
click at [339, 205] on link "Courses" at bounding box center [352, 204] width 26 height 8
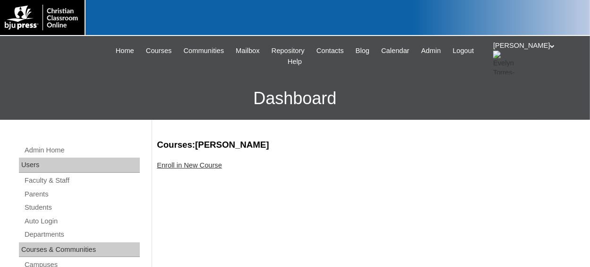
click at [204, 167] on link "Enroll in New Course" at bounding box center [189, 165] width 65 height 8
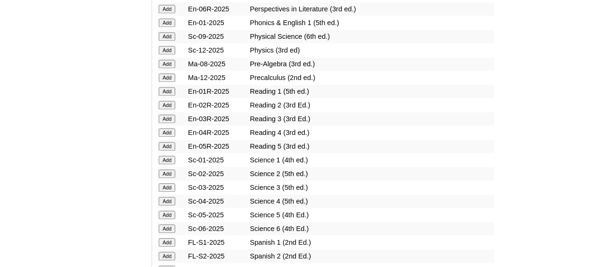
scroll to position [1182, 0]
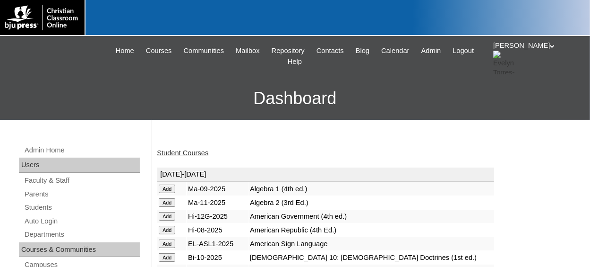
click at [200, 150] on link "Student Courses" at bounding box center [183, 153] width 52 height 8
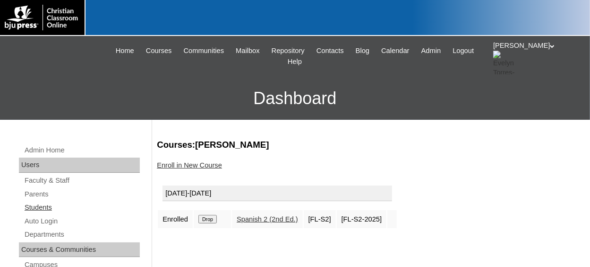
click at [38, 208] on link "Students" at bounding box center [82, 207] width 116 height 12
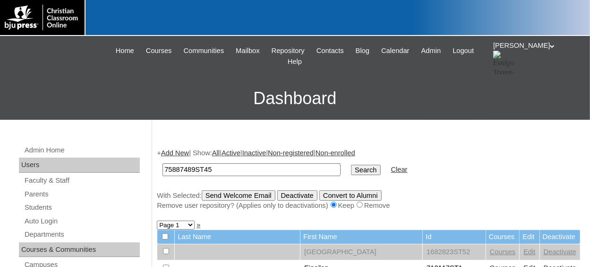
type input "75887489ST45"
click at [351, 165] on input "Search" at bounding box center [365, 170] width 29 height 10
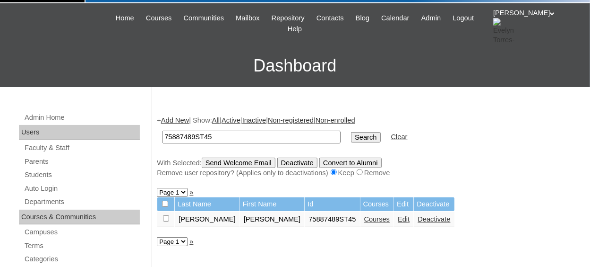
scroll to position [47, 0]
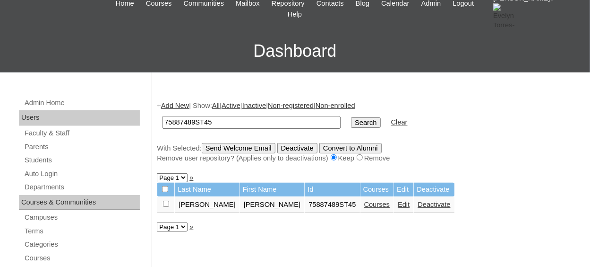
click at [168, 206] on input "checkbox" at bounding box center [166, 203] width 6 height 6
checkbox input "true"
click at [251, 150] on input "Send Welcome Email" at bounding box center [239, 148] width 74 height 10
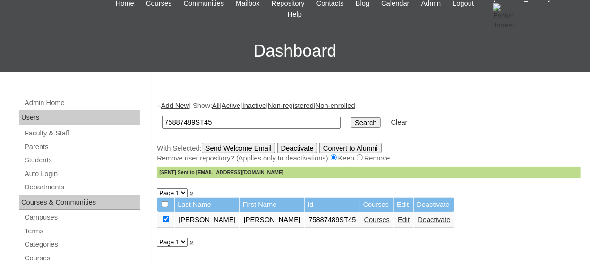
click at [227, 120] on input "75887489ST45" at bounding box center [252, 122] width 178 height 13
type input "75887489ST48"
click at [351, 117] on input "Search" at bounding box center [365, 122] width 29 height 10
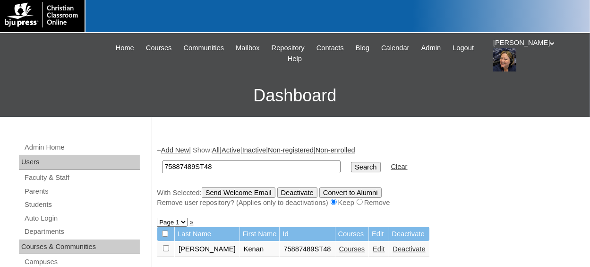
scroll to position [95, 0]
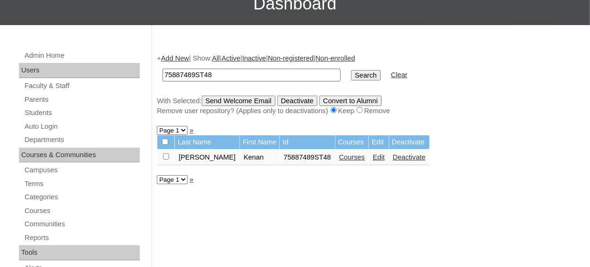
click at [165, 156] on input "checkbox" at bounding box center [166, 156] width 6 height 6
checkbox input "true"
click at [263, 100] on input "Send Welcome Email" at bounding box center [239, 100] width 74 height 10
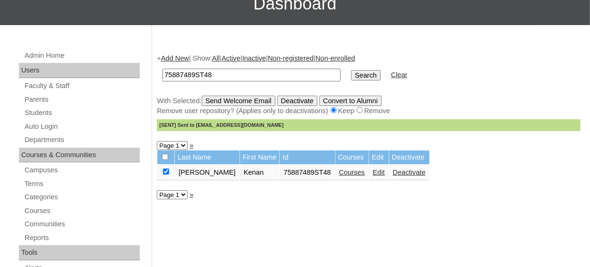
click at [176, 61] on link "Add New" at bounding box center [175, 58] width 28 height 8
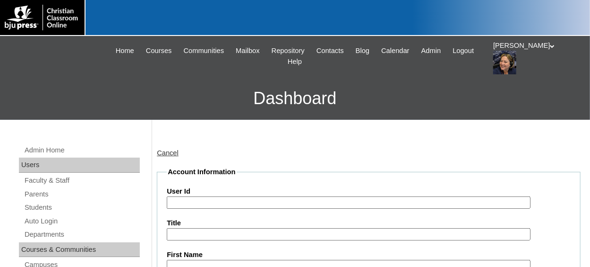
click at [207, 203] on input "User Id" at bounding box center [349, 202] width 364 height 13
paste input "75887489ST46"
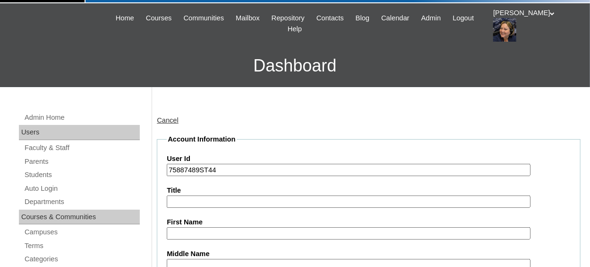
scroll to position [47, 0]
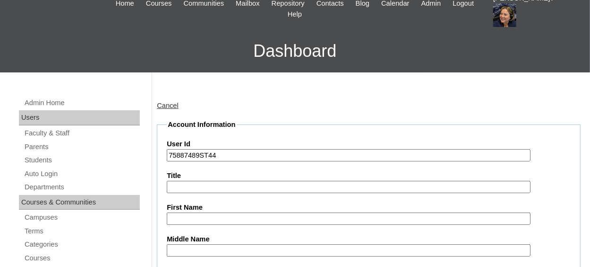
type input "75887489ST44"
click at [207, 215] on input "First Name" at bounding box center [349, 218] width 364 height 13
type input "Ava"
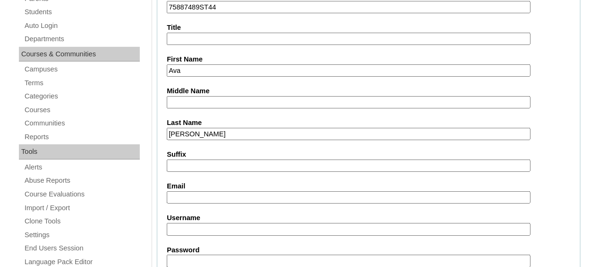
type input "[PERSON_NAME]"
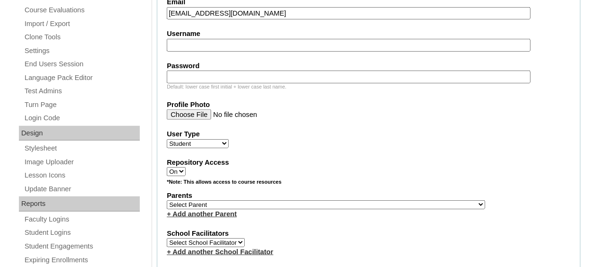
scroll to position [384, 0]
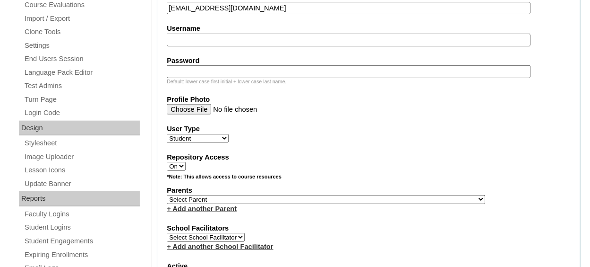
type input "[EMAIL_ADDRESS][DOMAIN_NAME]"
click at [282, 196] on select "Select Parent , [GEOGRAPHIC_DATA], Ma 1, 1 23-24 accountMorgan, [PERSON_NAME] 6…" at bounding box center [326, 199] width 319 height 9
select select "36907"
click at [167, 195] on select "Select Parent , [GEOGRAPHIC_DATA], Ma 1, 1 23-24 accountMorgan, [PERSON_NAME] 6…" at bounding box center [326, 199] width 319 height 9
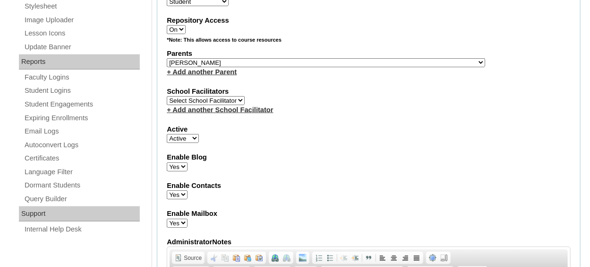
scroll to position [526, 0]
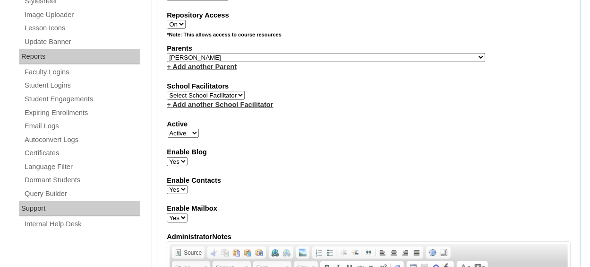
click at [275, 190] on fieldset "Account Information User Id 75887489ST44 Title First Name [PERSON_NAME] Middle …" at bounding box center [369, 23] width 424 height 764
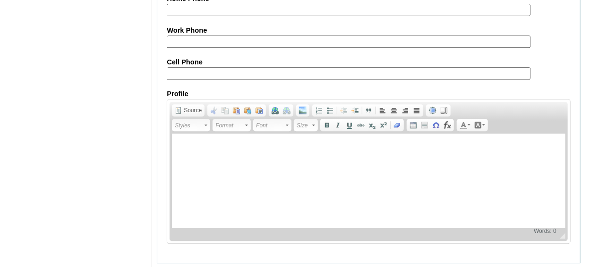
scroll to position [1174, 0]
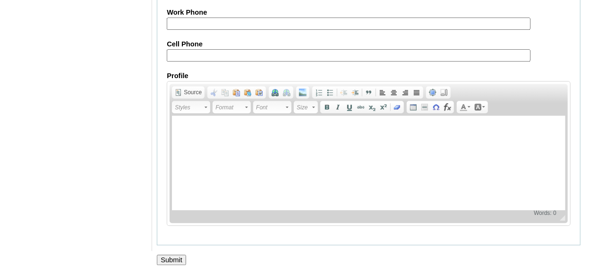
click at [171, 254] on input "Submit" at bounding box center [171, 259] width 29 height 10
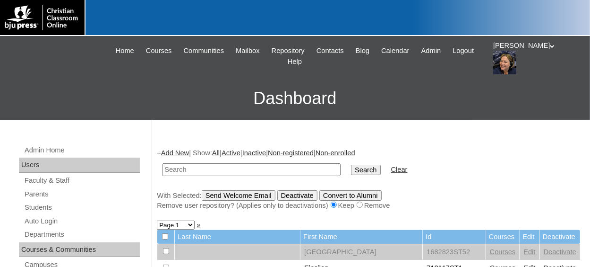
type input "V"
type input "75887489"
click at [351, 165] on input "Search" at bounding box center [365, 170] width 29 height 10
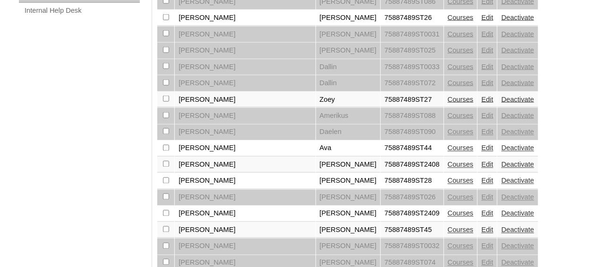
scroll to position [756, 0]
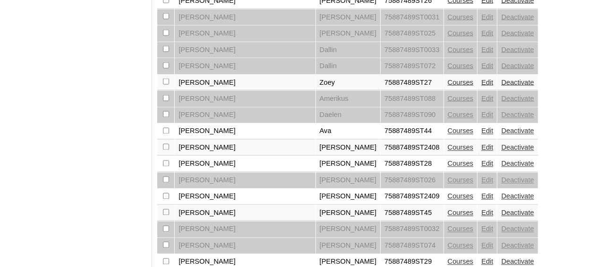
click at [444, 123] on td "Courses" at bounding box center [461, 131] width 34 height 16
click at [448, 127] on link "Courses" at bounding box center [461, 131] width 26 height 8
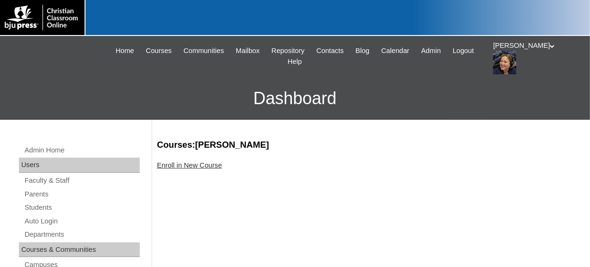
click at [211, 166] on link "Enroll in New Course" at bounding box center [189, 165] width 65 height 8
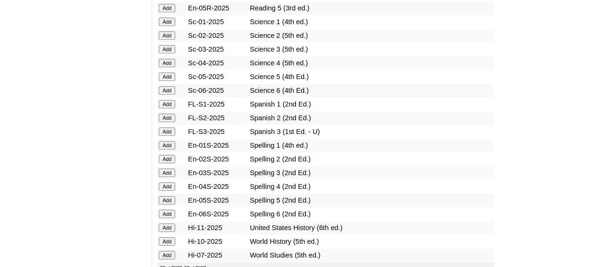
scroll to position [1276, 0]
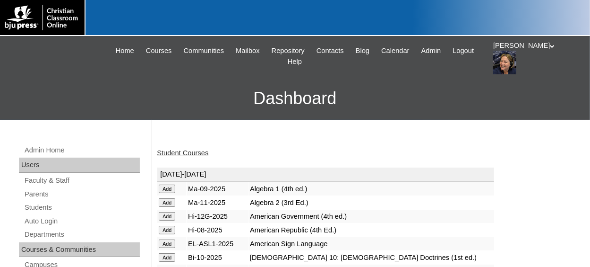
click at [191, 152] on link "Student Courses" at bounding box center [183, 153] width 52 height 8
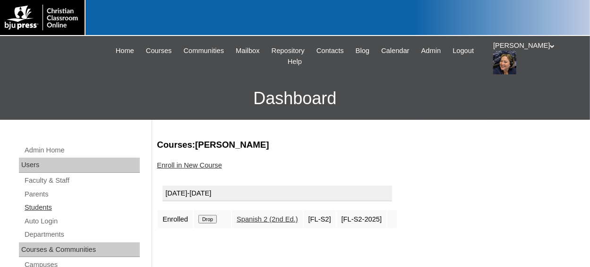
click at [44, 210] on link "Students" at bounding box center [82, 207] width 116 height 12
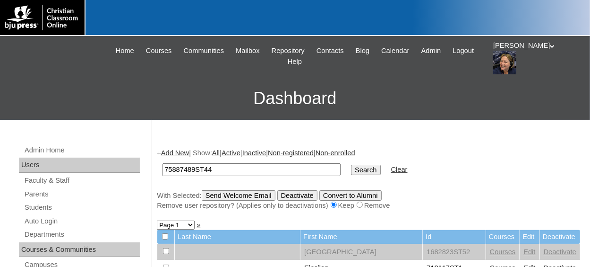
type input "75887489ST44"
click at [351, 165] on input "Search" at bounding box center [365, 170] width 29 height 10
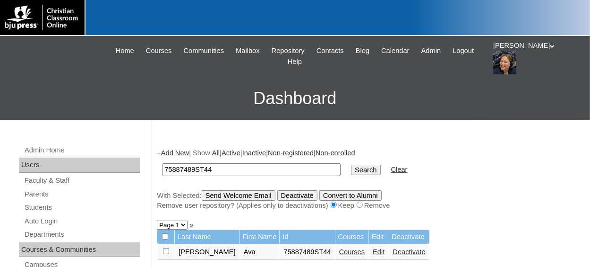
click at [165, 253] on input "checkbox" at bounding box center [166, 251] width 6 height 6
checkbox input "true"
click at [235, 197] on input "Send Welcome Email" at bounding box center [239, 195] width 74 height 10
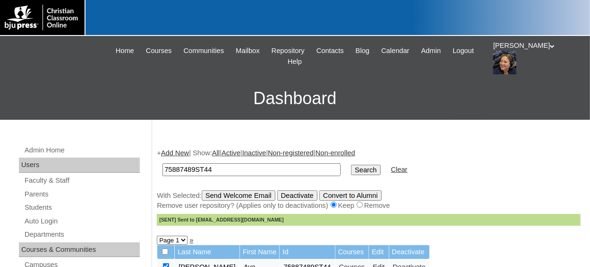
click at [189, 156] on link "Add New" at bounding box center [175, 153] width 28 height 8
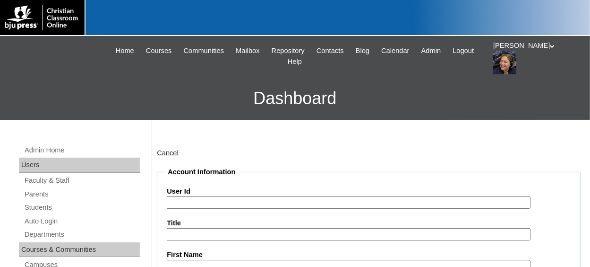
click at [188, 200] on input "User Id" at bounding box center [349, 202] width 364 height 13
paste input "75887489ST46"
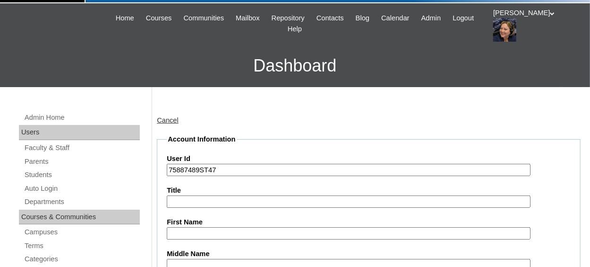
scroll to position [47, 0]
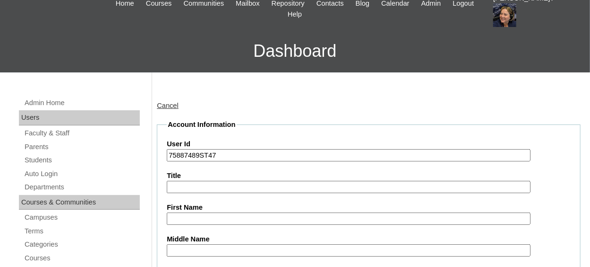
type input "75887489ST47"
click at [182, 215] on input "First Name" at bounding box center [349, 218] width 364 height 13
type input "[PERSON_NAME]"
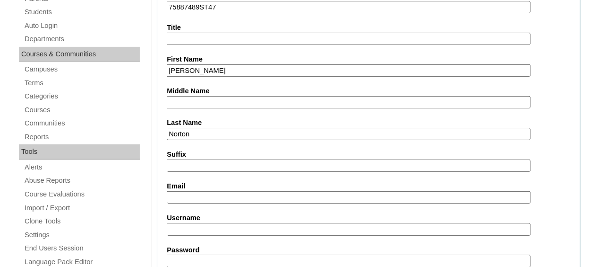
type input "Norton"
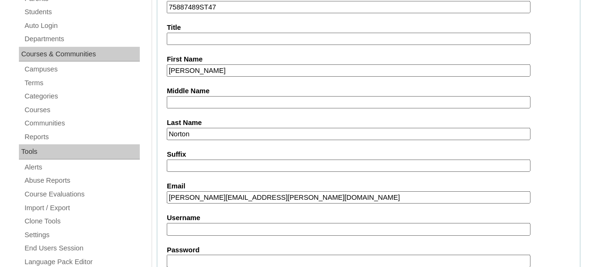
type input "gabriel.norton.27@acanc.org"
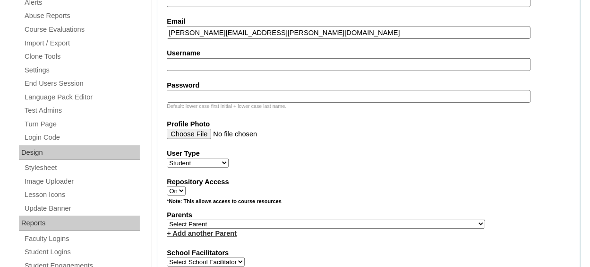
click at [276, 216] on label "Parents" at bounding box center [369, 215] width 404 height 10
click at [283, 222] on select "Select Parent , [GEOGRAPHIC_DATA], Ma 1, 1 23-24 accountMorgan, [PERSON_NAME] 6…" at bounding box center [326, 223] width 319 height 9
select select "36907"
click at [167, 219] on select "Select Parent , [GEOGRAPHIC_DATA], Ma 1, 1 23-24 accountMorgan, [PERSON_NAME] 6…" at bounding box center [326, 223] width 319 height 9
click at [285, 234] on div "+ Add another Parent" at bounding box center [369, 233] width 404 height 10
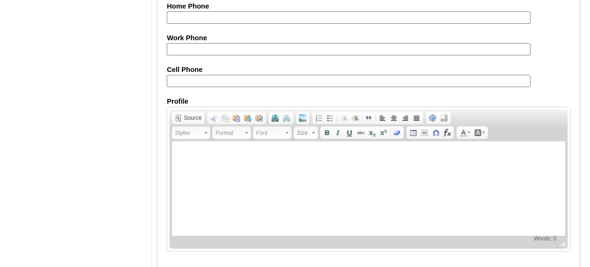
scroll to position [1182, 0]
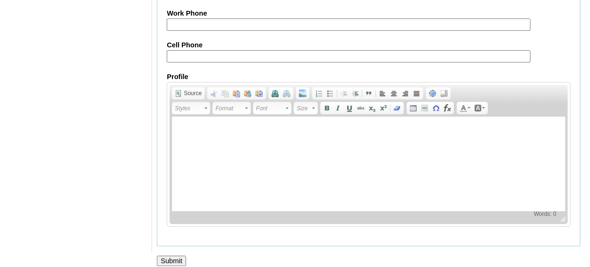
click at [183, 255] on input "Submit" at bounding box center [171, 260] width 29 height 10
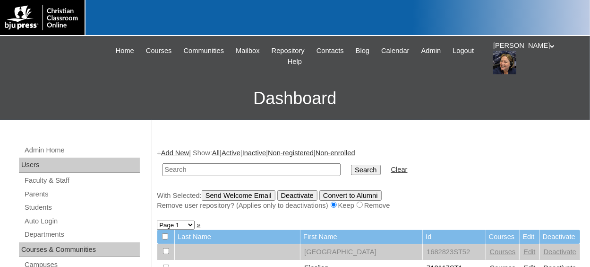
click at [190, 170] on input "text" at bounding box center [252, 169] width 178 height 13
type input "75887489ST47"
click at [351, 165] on input "Search" at bounding box center [365, 170] width 29 height 10
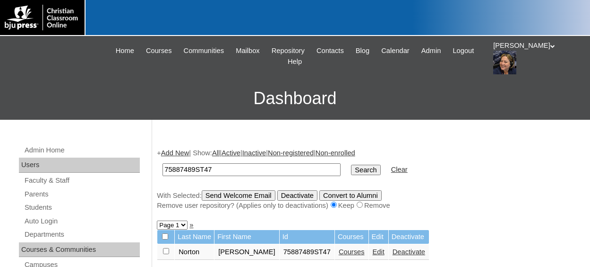
scroll to position [47, 0]
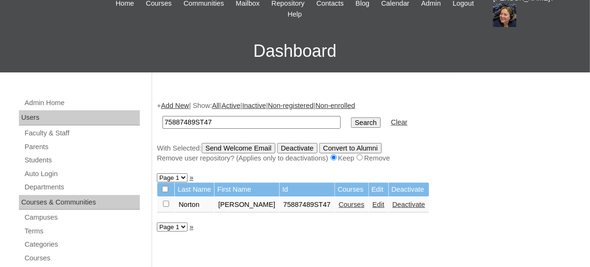
click at [165, 203] on input "checkbox" at bounding box center [166, 203] width 6 height 6
checkbox input "true"
click at [272, 151] on input "Send Welcome Email" at bounding box center [239, 148] width 74 height 10
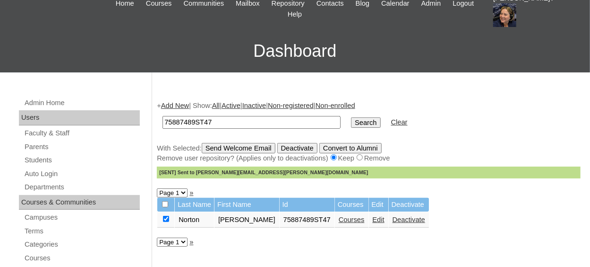
click at [189, 104] on link "Add New" at bounding box center [175, 106] width 28 height 8
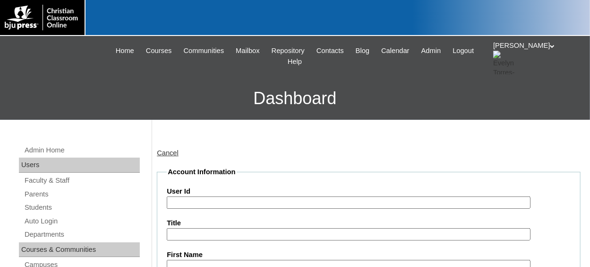
click at [241, 202] on input "User Id" at bounding box center [349, 202] width 364 height 13
paste input "75887489ST46"
type input "75887489ST43"
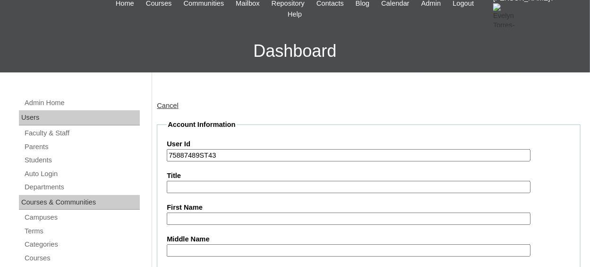
click at [208, 223] on input "First Name" at bounding box center [349, 218] width 364 height 13
type input "[PERSON_NAME]"
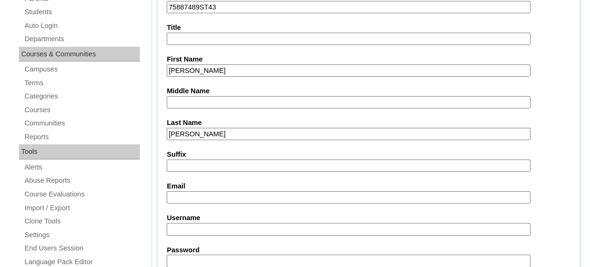
type input "Hartzell"
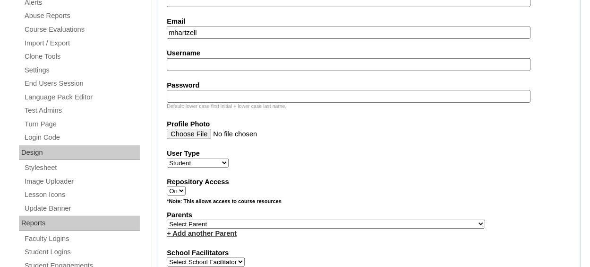
click at [217, 31] on input "mhartzell" at bounding box center [349, 32] width 364 height 13
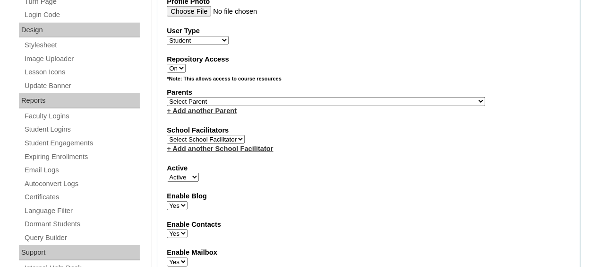
scroll to position [502, 0]
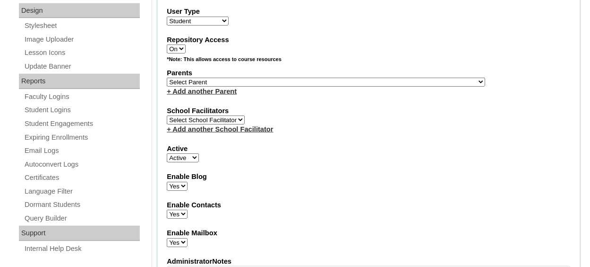
type input "mhartzell@acanc.org"
click at [246, 81] on select "Select Parent , Fautanu, Ma 1, 1 23-24 accountMorgan, Jason 6th Street Mennonit…" at bounding box center [326, 82] width 319 height 9
select select "36907"
click at [167, 78] on select "Select Parent , Fautanu, Ma 1, 1 23-24 accountMorgan, Jason 6th Street Mennonit…" at bounding box center [326, 82] width 319 height 9
click at [311, 106] on label "School Facilitators" at bounding box center [369, 111] width 404 height 10
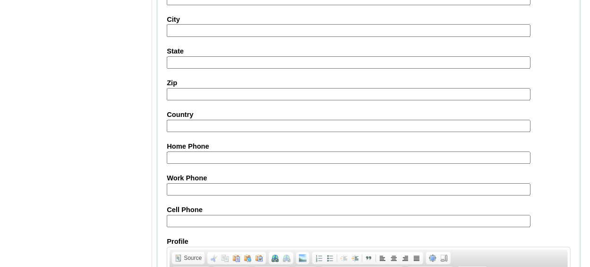
scroll to position [1174, 0]
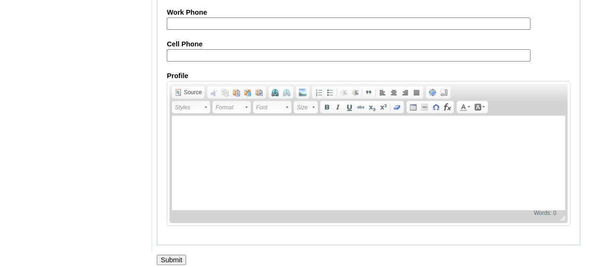
click at [173, 254] on input "Submit" at bounding box center [171, 259] width 29 height 10
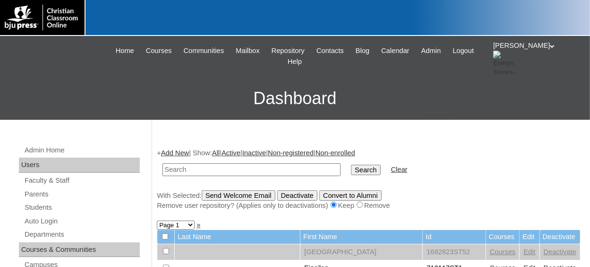
click at [208, 167] on input "text" at bounding box center [252, 169] width 178 height 13
paste input "75887489ST46"
type input "75887489ST43"
click at [351, 169] on input "Search" at bounding box center [365, 170] width 29 height 10
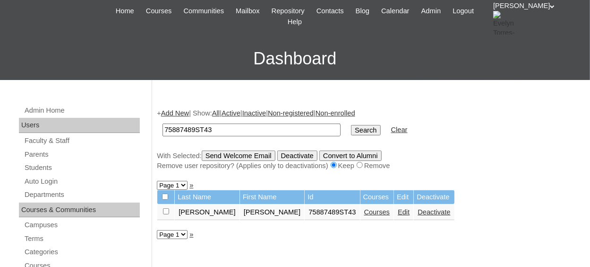
scroll to position [95, 0]
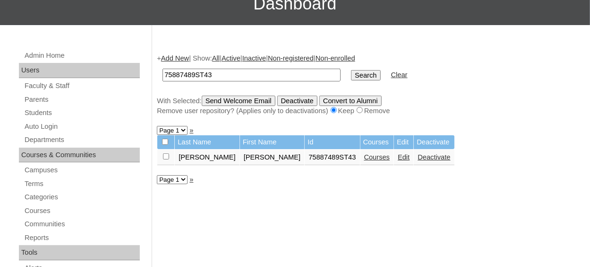
click at [364, 160] on link "Courses" at bounding box center [377, 157] width 26 height 8
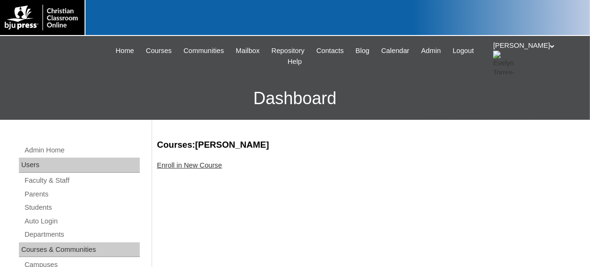
click at [206, 166] on link "Enroll in New Course" at bounding box center [189, 165] width 65 height 8
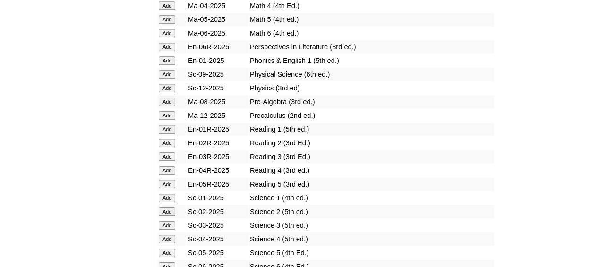
scroll to position [1134, 0]
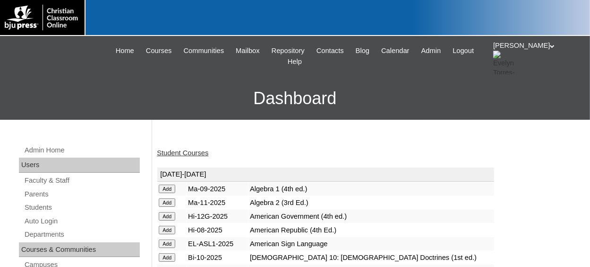
click at [202, 151] on link "Student Courses" at bounding box center [183, 153] width 52 height 8
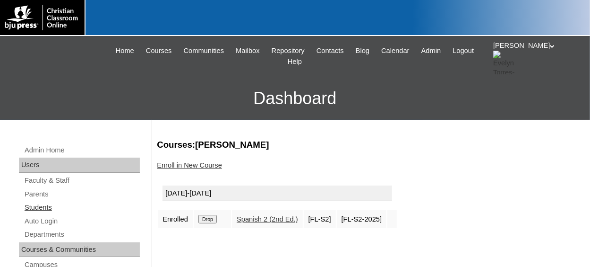
click at [39, 204] on link "Students" at bounding box center [82, 207] width 116 height 12
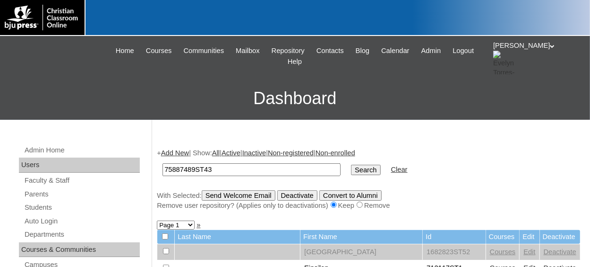
type input "75887489ST43"
click at [351, 165] on input "Search" at bounding box center [365, 170] width 29 height 10
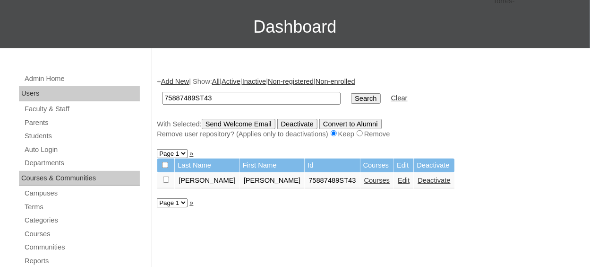
scroll to position [95, 0]
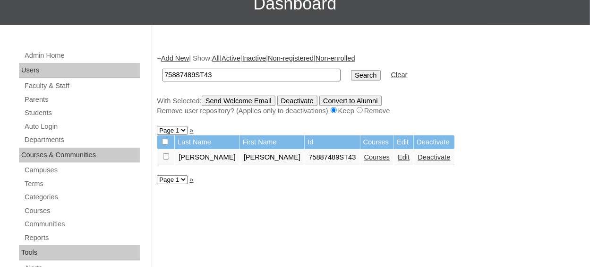
click at [167, 155] on input "checkbox" at bounding box center [166, 156] width 6 height 6
checkbox input "true"
drag, startPoint x: 261, startPoint y: 101, endPoint x: 253, endPoint y: 93, distance: 11.7
click at [261, 100] on input "Send Welcome Email" at bounding box center [239, 100] width 74 height 10
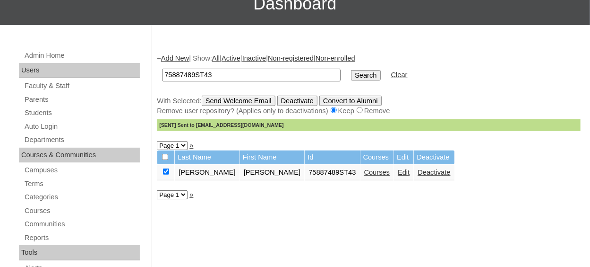
click at [228, 71] on input "75887489ST43" at bounding box center [252, 75] width 178 height 13
type input "75887489ST4"
click at [351, 70] on input "Search" at bounding box center [365, 75] width 29 height 10
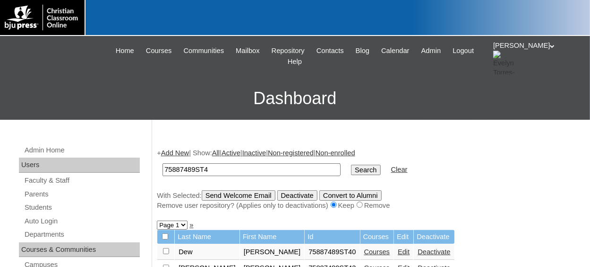
scroll to position [47, 0]
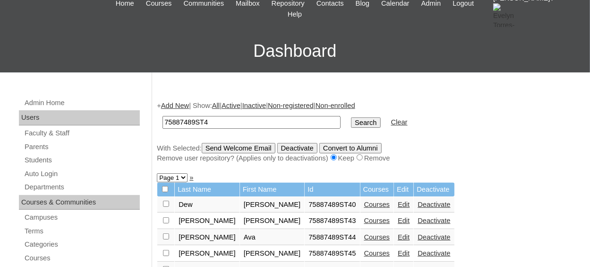
click at [165, 204] on input "checkbox" at bounding box center [166, 203] width 6 height 6
checkbox input "true"
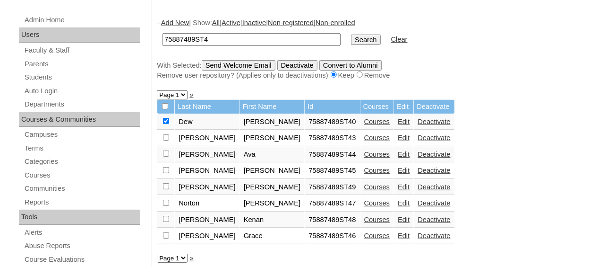
scroll to position [142, 0]
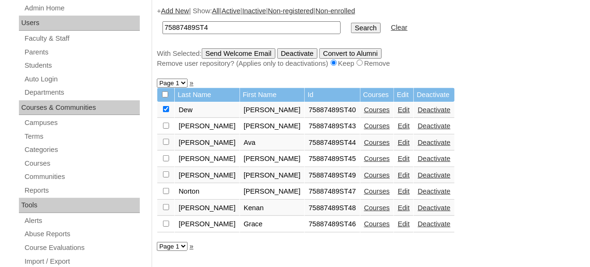
click at [364, 111] on link "Courses" at bounding box center [377, 110] width 26 height 8
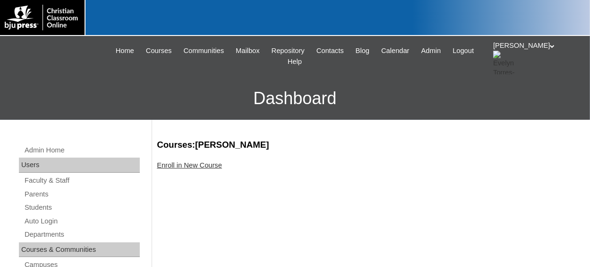
click at [210, 166] on link "Enroll in New Course" at bounding box center [189, 165] width 65 height 8
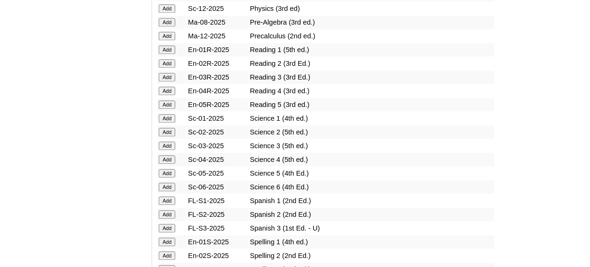
scroll to position [1182, 0]
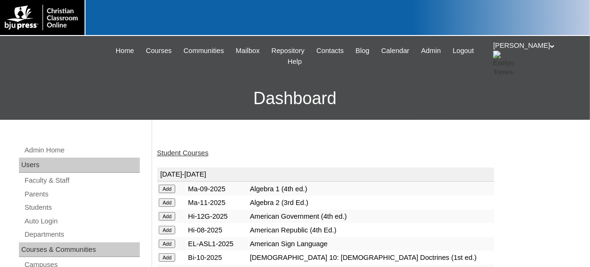
click at [188, 153] on link "Student Courses" at bounding box center [183, 153] width 52 height 8
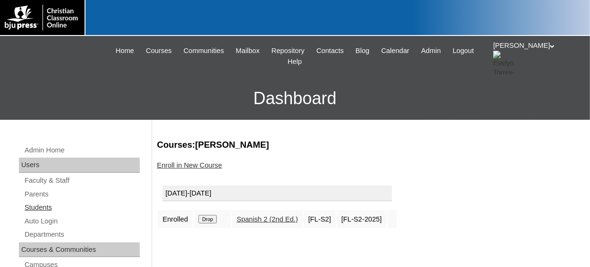
click at [49, 208] on link "Students" at bounding box center [82, 207] width 116 height 12
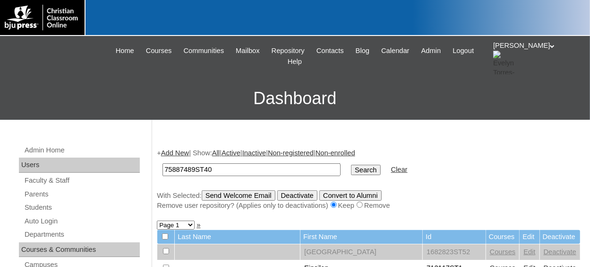
type input "75887489ST40"
click at [351, 165] on input "Search" at bounding box center [365, 170] width 29 height 10
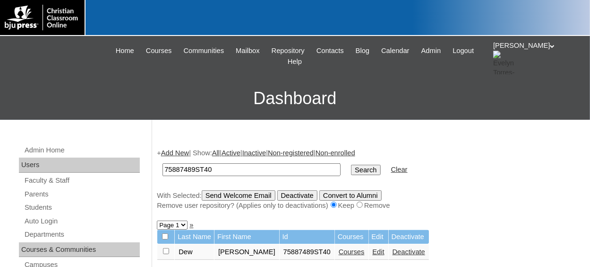
click at [164, 251] on input "checkbox" at bounding box center [166, 251] width 6 height 6
checkbox input "true"
click at [235, 194] on input "Send Welcome Email" at bounding box center [239, 195] width 74 height 10
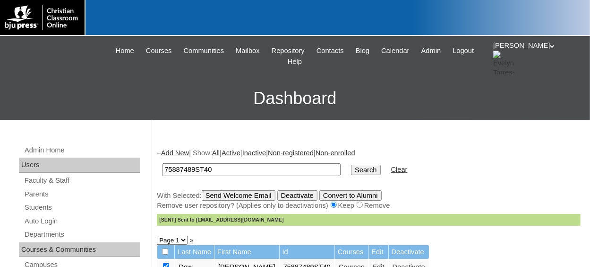
click at [181, 151] on link "Add New" at bounding box center [175, 153] width 28 height 8
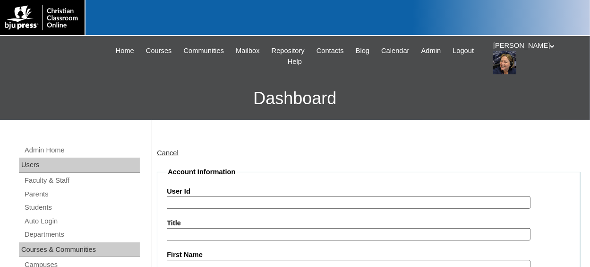
click at [194, 202] on input "User Id" at bounding box center [349, 202] width 364 height 13
paste input "75887489ST46"
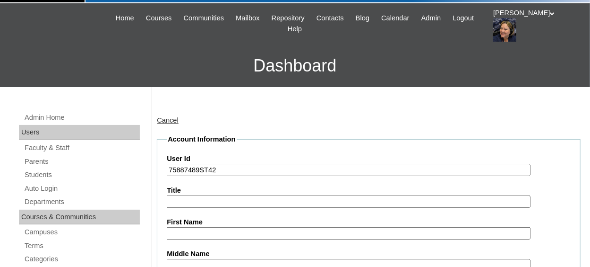
scroll to position [47, 0]
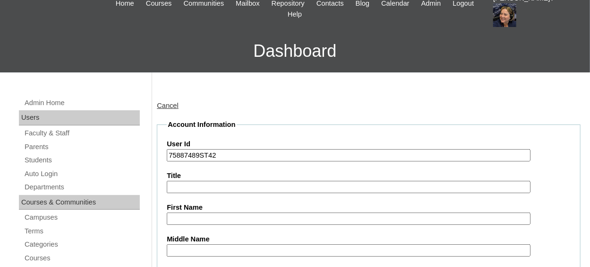
type input "75887489ST42"
click at [208, 217] on input "First Name" at bounding box center [349, 218] width 364 height 13
type input "R"
type input "Tristen"
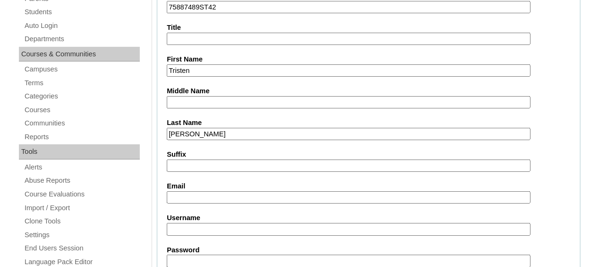
type input "Hammonds"
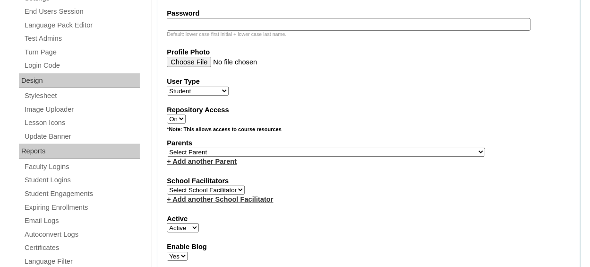
scroll to position [432, 0]
type input "tristen.hammonds.27@acanc.org"
click at [320, 148] on select "Select Parent , Fautanu, Ma 1, 1 23-24 accountMorgan, Jason 6th Street Mennonit…" at bounding box center [326, 151] width 319 height 9
select select "36907"
click at [167, 147] on select "Select Parent , Fautanu, Ma 1, 1 23-24 accountMorgan, Jason 6th Street Mennonit…" at bounding box center [326, 151] width 319 height 9
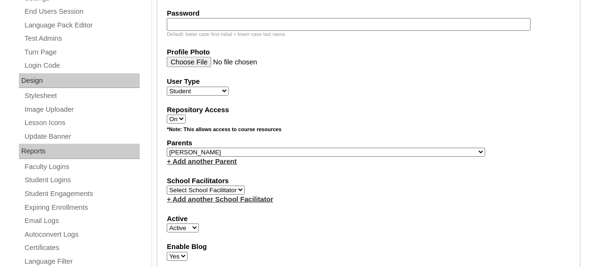
click at [326, 162] on div "+ Add another Parent" at bounding box center [369, 161] width 404 height 10
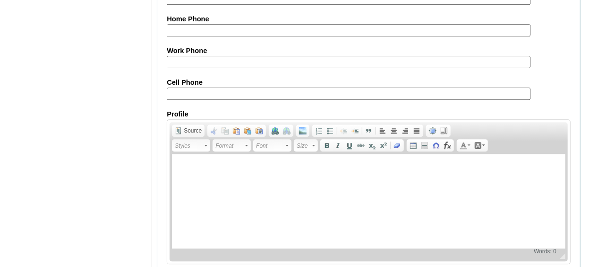
scroll to position [1182, 0]
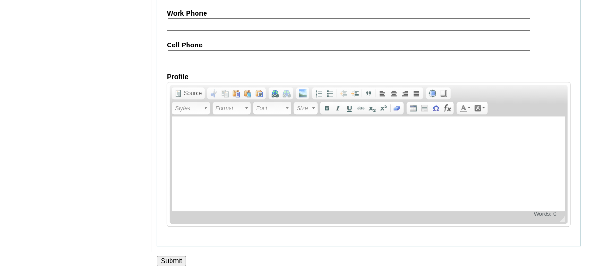
click at [172, 255] on input "Submit" at bounding box center [171, 260] width 29 height 10
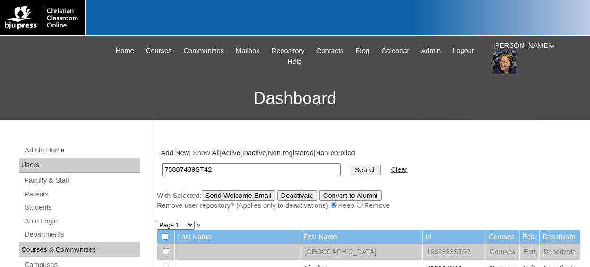
type input "75887489ST42"
click at [351, 165] on input "Search" at bounding box center [365, 170] width 29 height 10
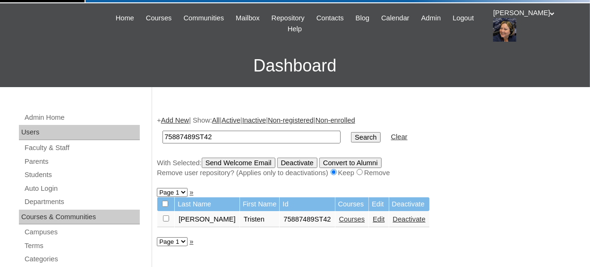
scroll to position [47, 0]
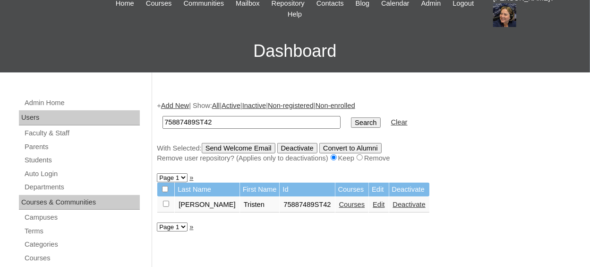
click at [340, 205] on link "Courses" at bounding box center [352, 204] width 26 height 8
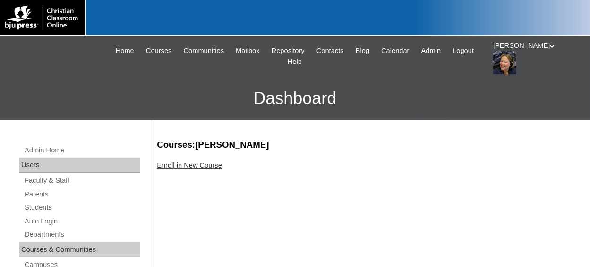
click at [216, 166] on link "Enroll in New Course" at bounding box center [189, 165] width 65 height 8
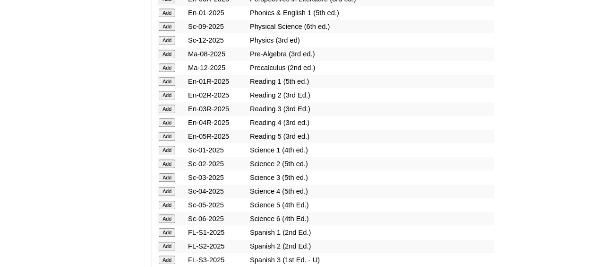
scroll to position [1134, 0]
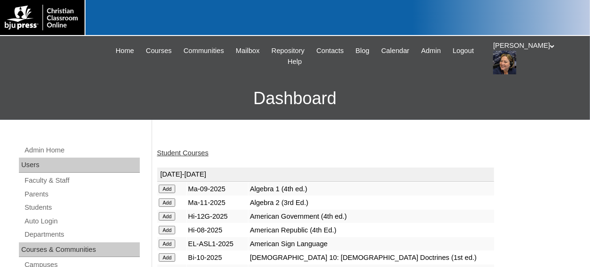
click at [182, 156] on link "Student Courses" at bounding box center [183, 153] width 52 height 8
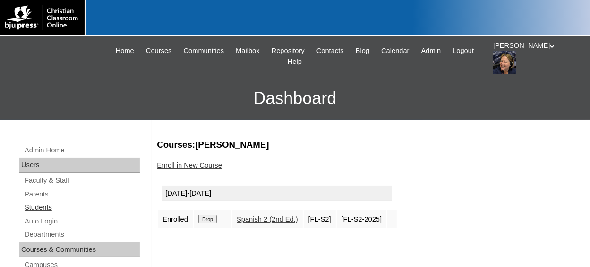
click at [45, 206] on link "Students" at bounding box center [82, 207] width 116 height 12
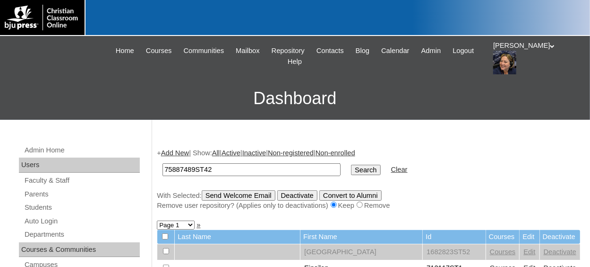
type input "75887489ST42"
click at [351, 165] on input "Search" at bounding box center [365, 170] width 29 height 10
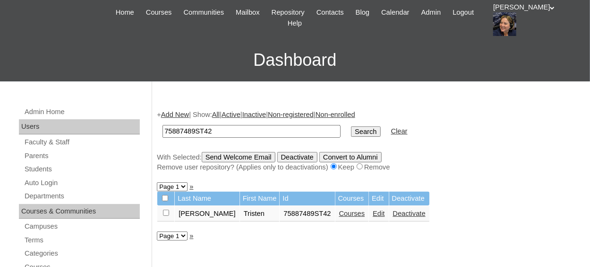
scroll to position [47, 0]
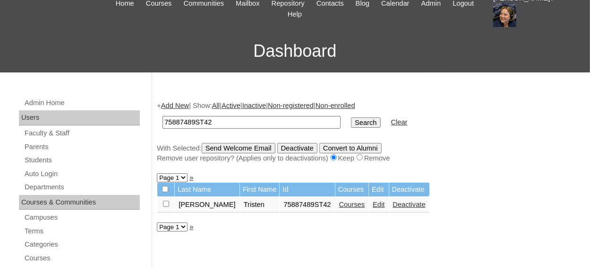
click at [166, 205] on input "checkbox" at bounding box center [166, 203] width 6 height 6
checkbox input "true"
click at [249, 147] on input "Send Welcome Email" at bounding box center [239, 148] width 74 height 10
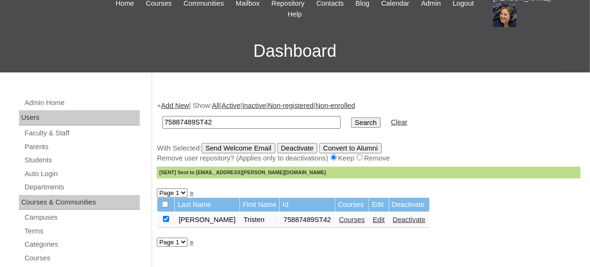
click at [183, 106] on link "Add New" at bounding box center [175, 106] width 28 height 8
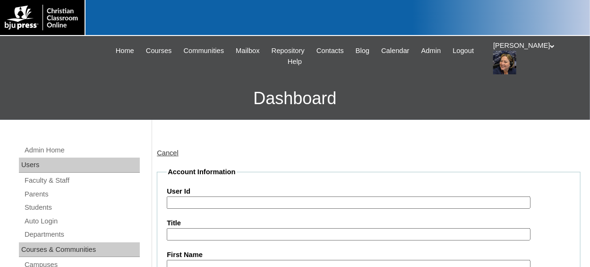
click at [214, 201] on input "User Id" at bounding box center [349, 202] width 364 height 13
paste input "75887489ST46"
type input "75887489ST39"
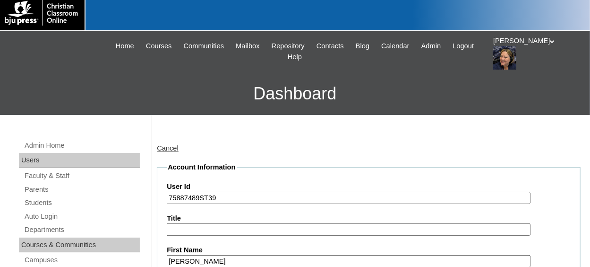
type input "Isabella"
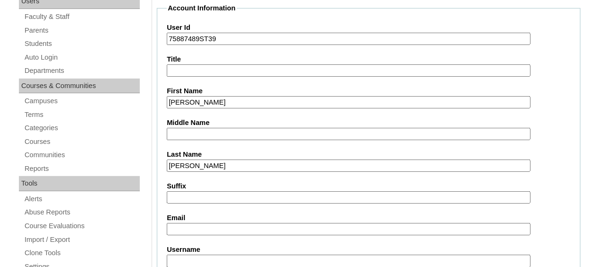
type input "Davis"
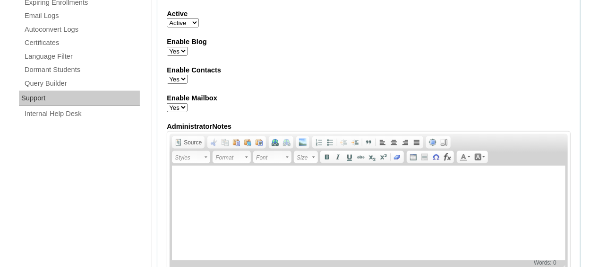
scroll to position [447, 0]
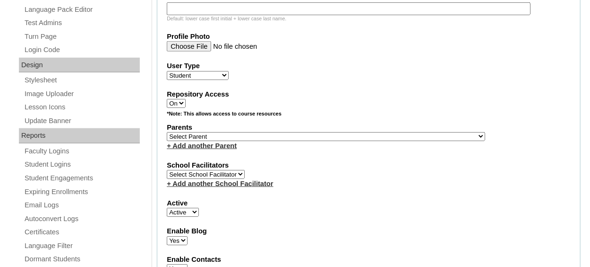
type input "idavis@acanc.org"
click at [309, 133] on select "Select Parent , Fautanu, Ma 1, 1 23-24 accountMorgan, Jason 6th Street Mennonit…" at bounding box center [326, 136] width 319 height 9
select select "36907"
click at [167, 132] on select "Select Parent , Fautanu, Ma 1, 1 23-24 accountMorgan, Jason 6th Street Mennonit…" at bounding box center [326, 136] width 319 height 9
click at [323, 155] on fieldset "Account Information User Id 75887489ST39 Title First Name Isabella Middle Name …" at bounding box center [369, 102] width 424 height 764
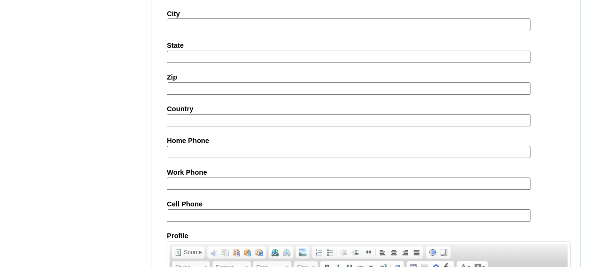
scroll to position [1174, 0]
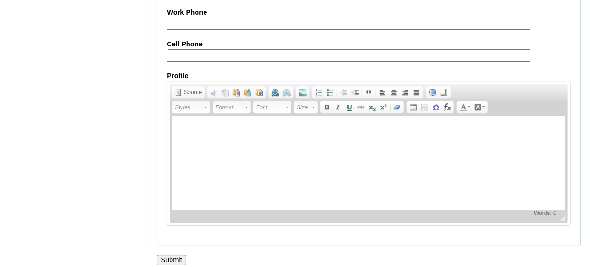
click at [177, 254] on input "Submit" at bounding box center [171, 259] width 29 height 10
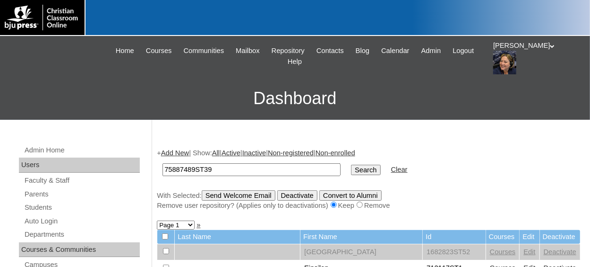
type input "75887489ST39"
click at [351, 165] on input "Search" at bounding box center [365, 170] width 29 height 10
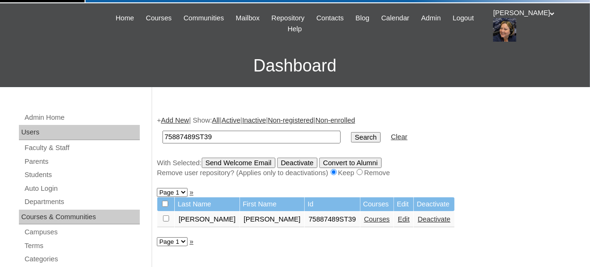
scroll to position [47, 0]
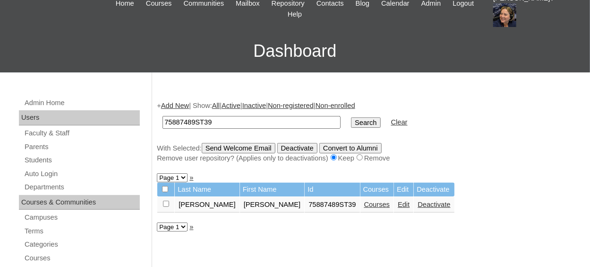
click at [165, 205] on input "checkbox" at bounding box center [166, 203] width 6 height 6
checkbox input "true"
click at [364, 206] on link "Courses" at bounding box center [377, 204] width 26 height 8
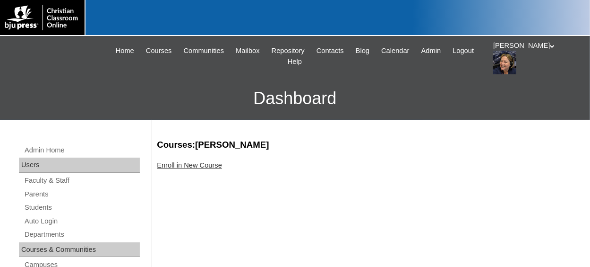
click at [199, 167] on link "Enroll in New Course" at bounding box center [189, 165] width 65 height 8
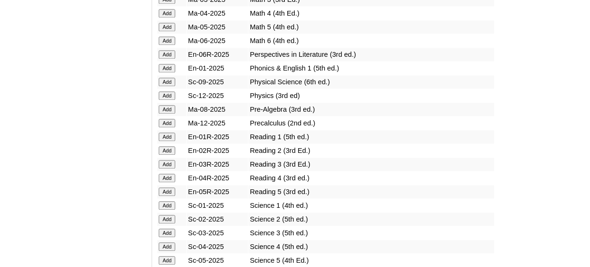
scroll to position [1087, 0]
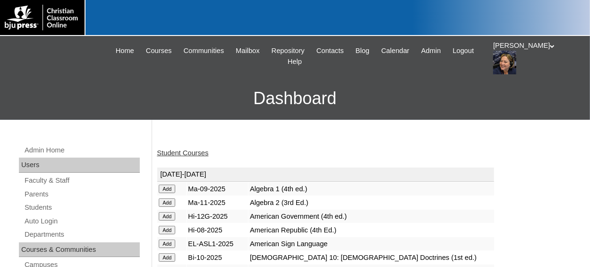
click at [187, 152] on link "Student Courses" at bounding box center [183, 153] width 52 height 8
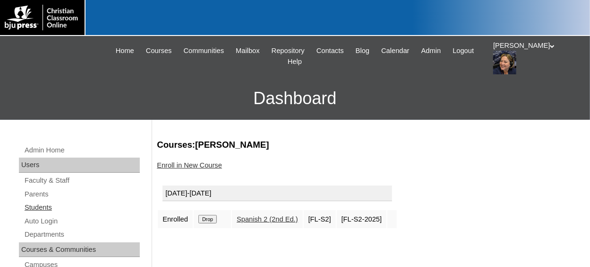
click at [42, 206] on link "Students" at bounding box center [82, 207] width 116 height 12
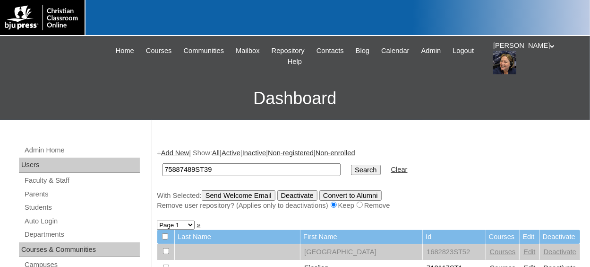
type input "75887489ST39"
click at [351, 174] on input "Search" at bounding box center [365, 170] width 29 height 10
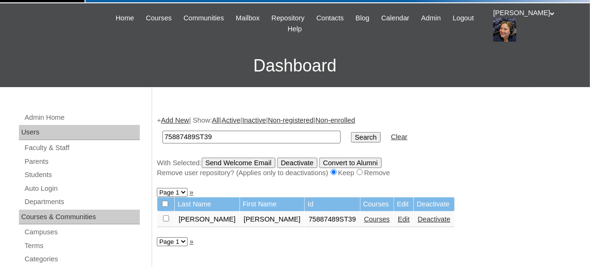
scroll to position [47, 0]
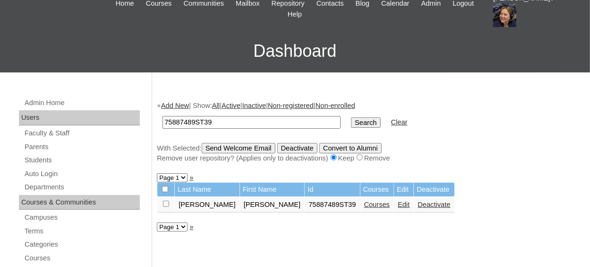
click at [167, 206] on input "checkbox" at bounding box center [166, 203] width 6 height 6
checkbox input "true"
click at [246, 149] on input "Send Welcome Email" at bounding box center [239, 148] width 74 height 10
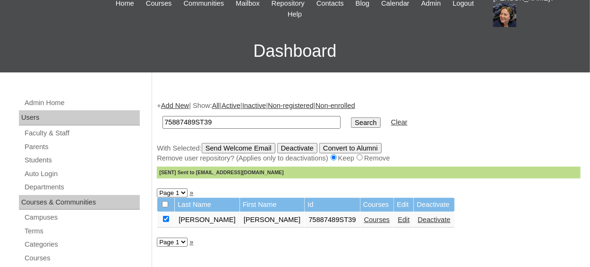
click at [171, 109] on link "Add New" at bounding box center [175, 106] width 28 height 8
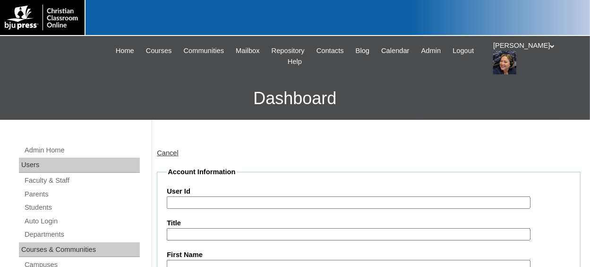
click at [240, 200] on input "User Id" at bounding box center [349, 202] width 364 height 13
paste input "75887489ST38"
type input "75887489ST41"
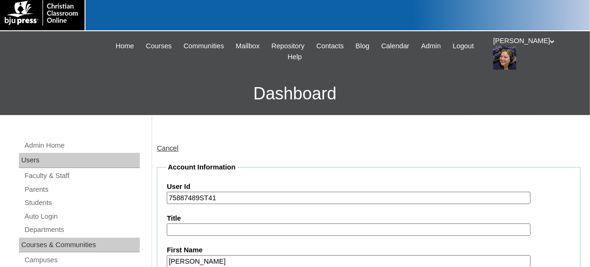
type input "Mary"
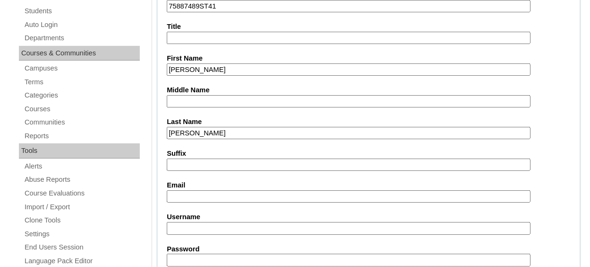
scroll to position [211, 0]
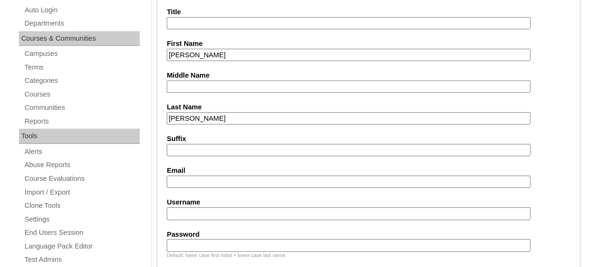
type input "Gibson"
click at [179, 181] on input "Email" at bounding box center [349, 181] width 364 height 13
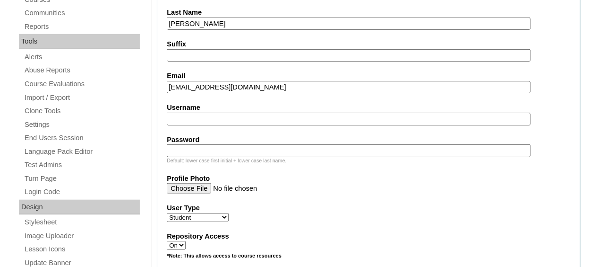
scroll to position [353, 0]
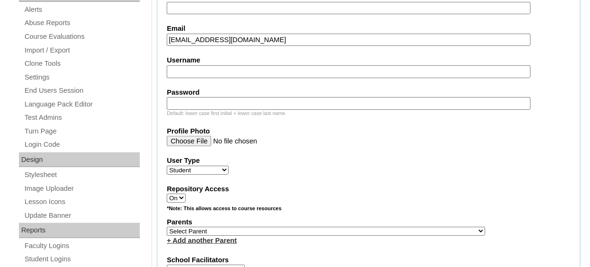
type input "mgibson@acanc.org"
click at [241, 229] on select "Select Parent , Fautanu, Ma 1, 1 23-24 accountMorgan, Jason 6th Street Mennonit…" at bounding box center [326, 230] width 319 height 9
select select "36907"
click at [167, 226] on select "Select Parent , Fautanu, Ma 1, 1 23-24 accountMorgan, Jason 6th Street Mennonit…" at bounding box center [326, 230] width 319 height 9
click at [293, 181] on fieldset "Account Information User Id 75887489ST41 Title First Name Mary Middle Name Last…" at bounding box center [369, 196] width 424 height 764
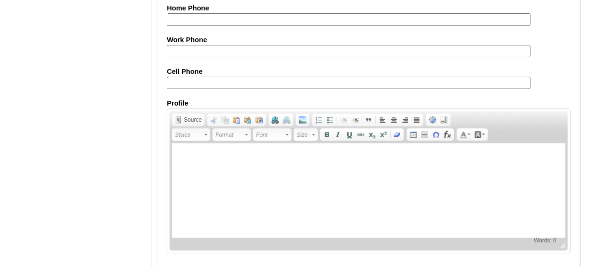
scroll to position [1174, 0]
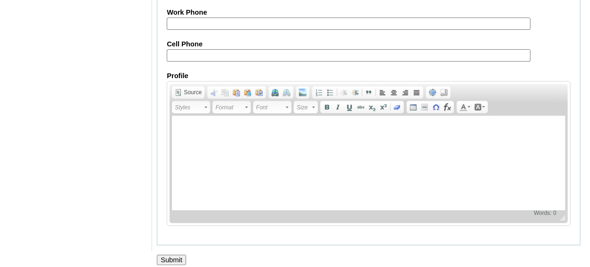
click at [178, 254] on input "Submit" at bounding box center [171, 259] width 29 height 10
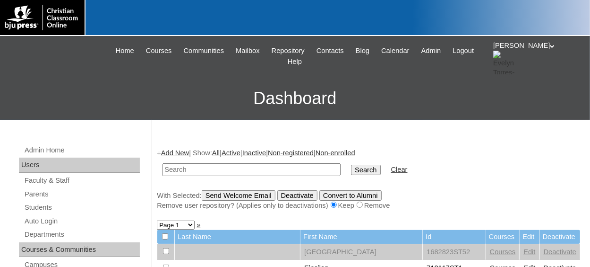
click at [188, 170] on input "text" at bounding box center [252, 169] width 178 height 13
paste input "75887489ST38"
type input "75887489ST38"
click at [351, 168] on input "Search" at bounding box center [365, 170] width 29 height 10
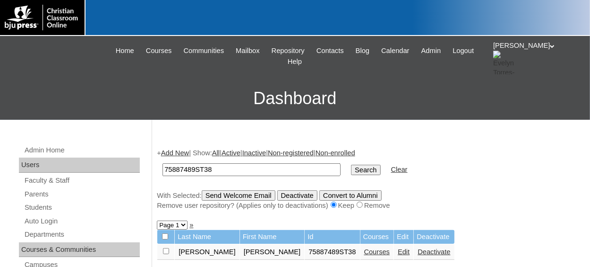
drag, startPoint x: 165, startPoint y: 252, endPoint x: 188, endPoint y: 240, distance: 26.4
click at [165, 252] on input "checkbox" at bounding box center [166, 251] width 6 height 6
checkbox input "true"
click at [264, 196] on input "Send Welcome Email" at bounding box center [239, 195] width 74 height 10
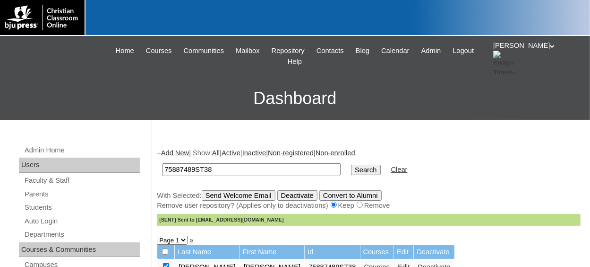
click at [234, 170] on input "75887489ST38" at bounding box center [252, 169] width 178 height 13
type input "75887489ST41"
click at [351, 165] on input "Search" at bounding box center [365, 170] width 29 height 10
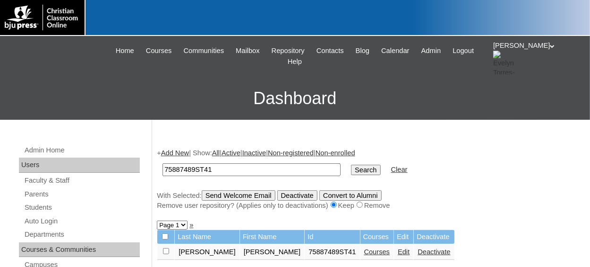
click at [167, 251] on input "checkbox" at bounding box center [166, 251] width 6 height 6
checkbox input "true"
click at [244, 194] on input "Send Welcome Email" at bounding box center [239, 195] width 74 height 10
